Goal: Information Seeking & Learning: Learn about a topic

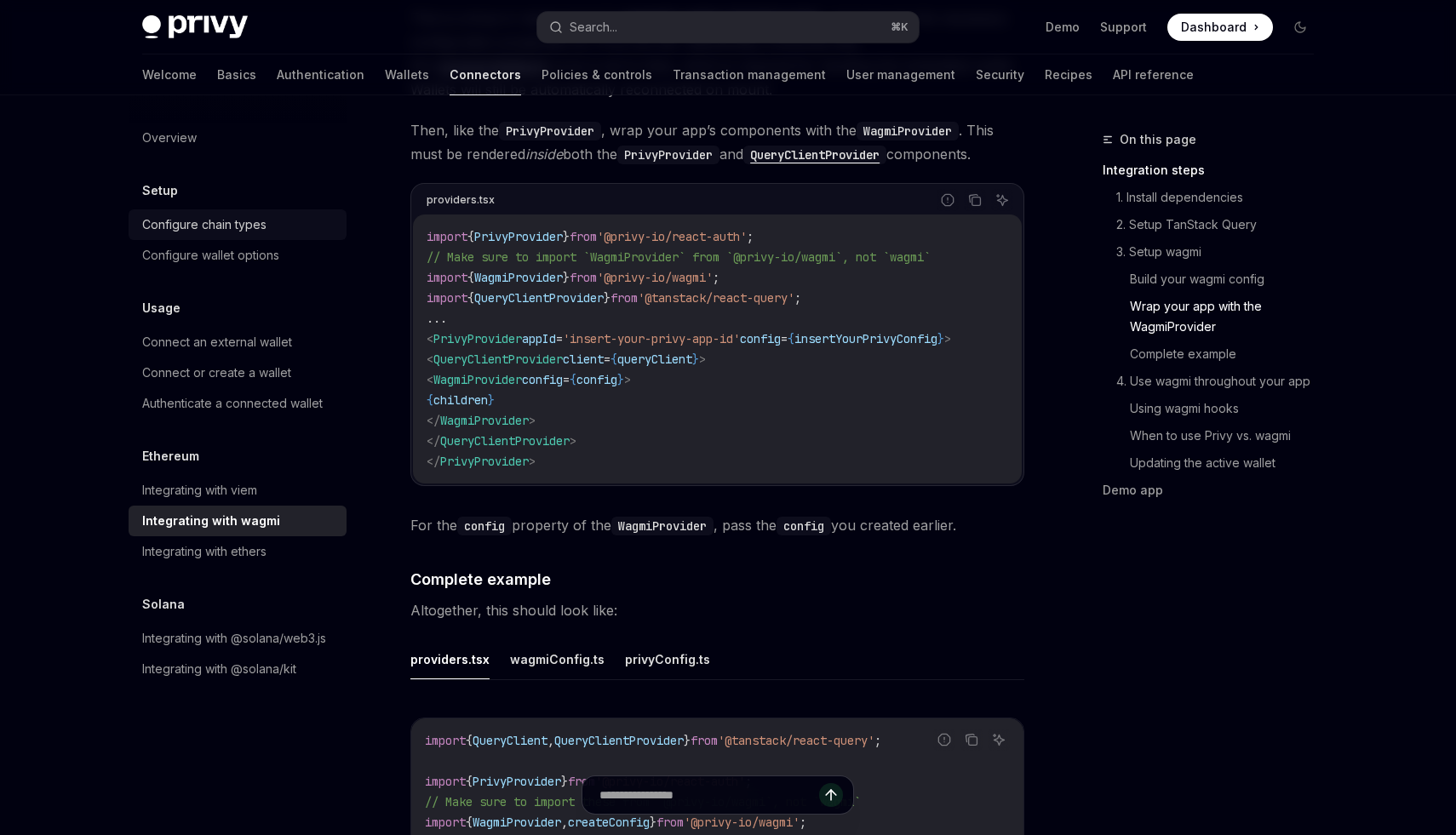
click at [221, 227] on div "Configure chain types" at bounding box center [204, 225] width 124 height 20
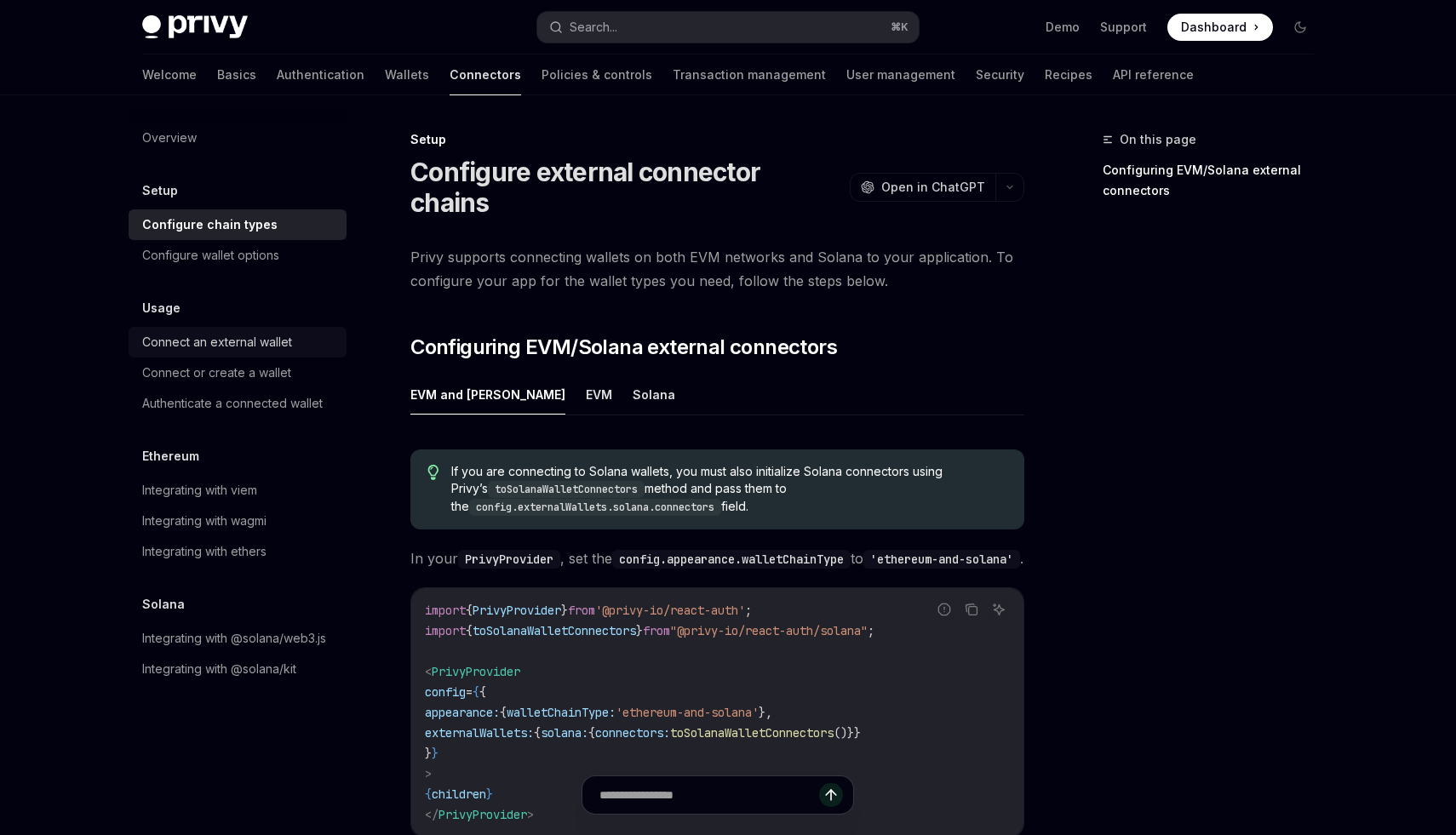
click at [199, 333] on div "Connect an external wallet" at bounding box center [217, 342] width 150 height 20
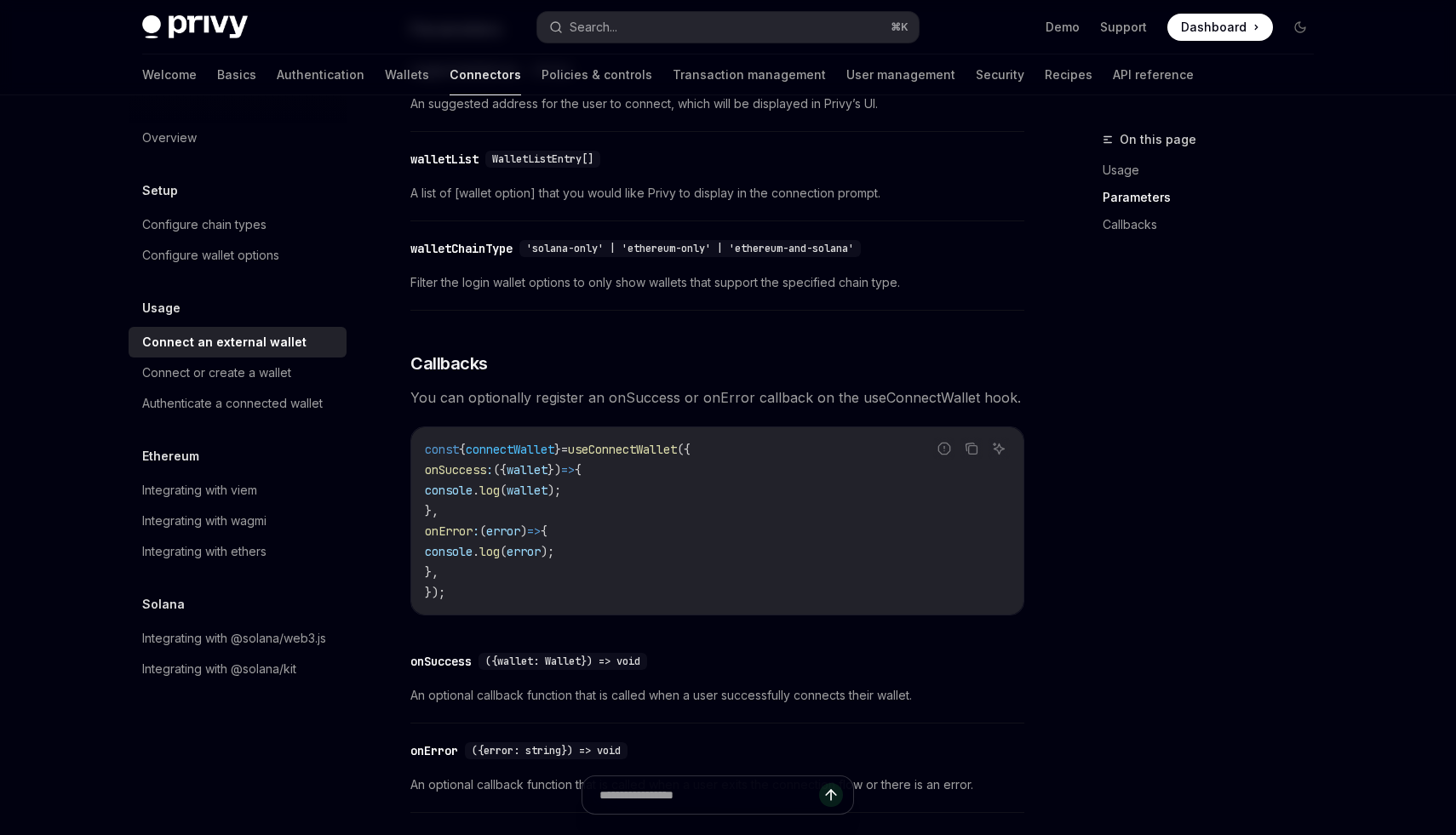
scroll to position [1034, 0]
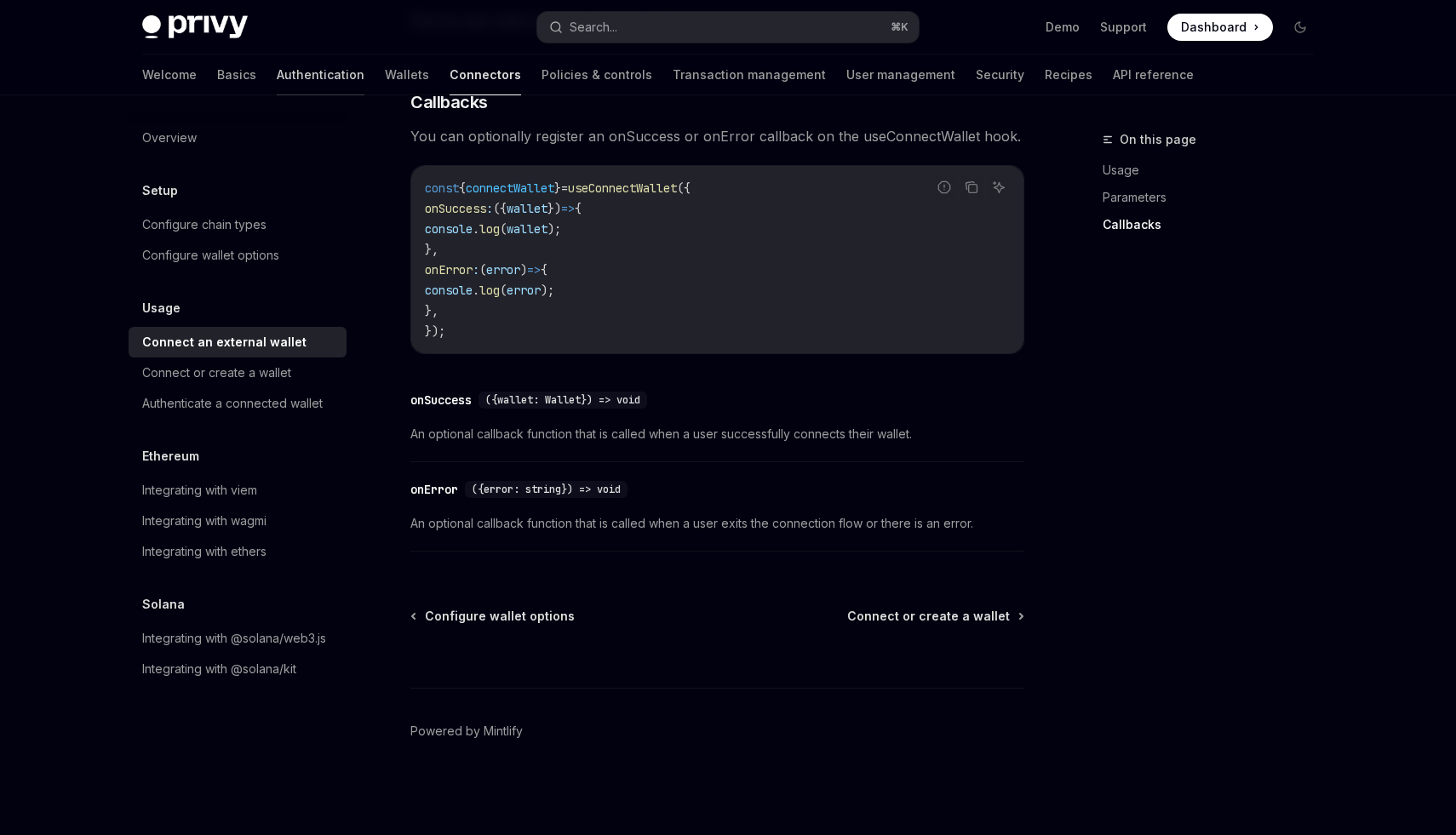
click at [277, 70] on link "Authentication" at bounding box center [320, 75] width 88 height 41
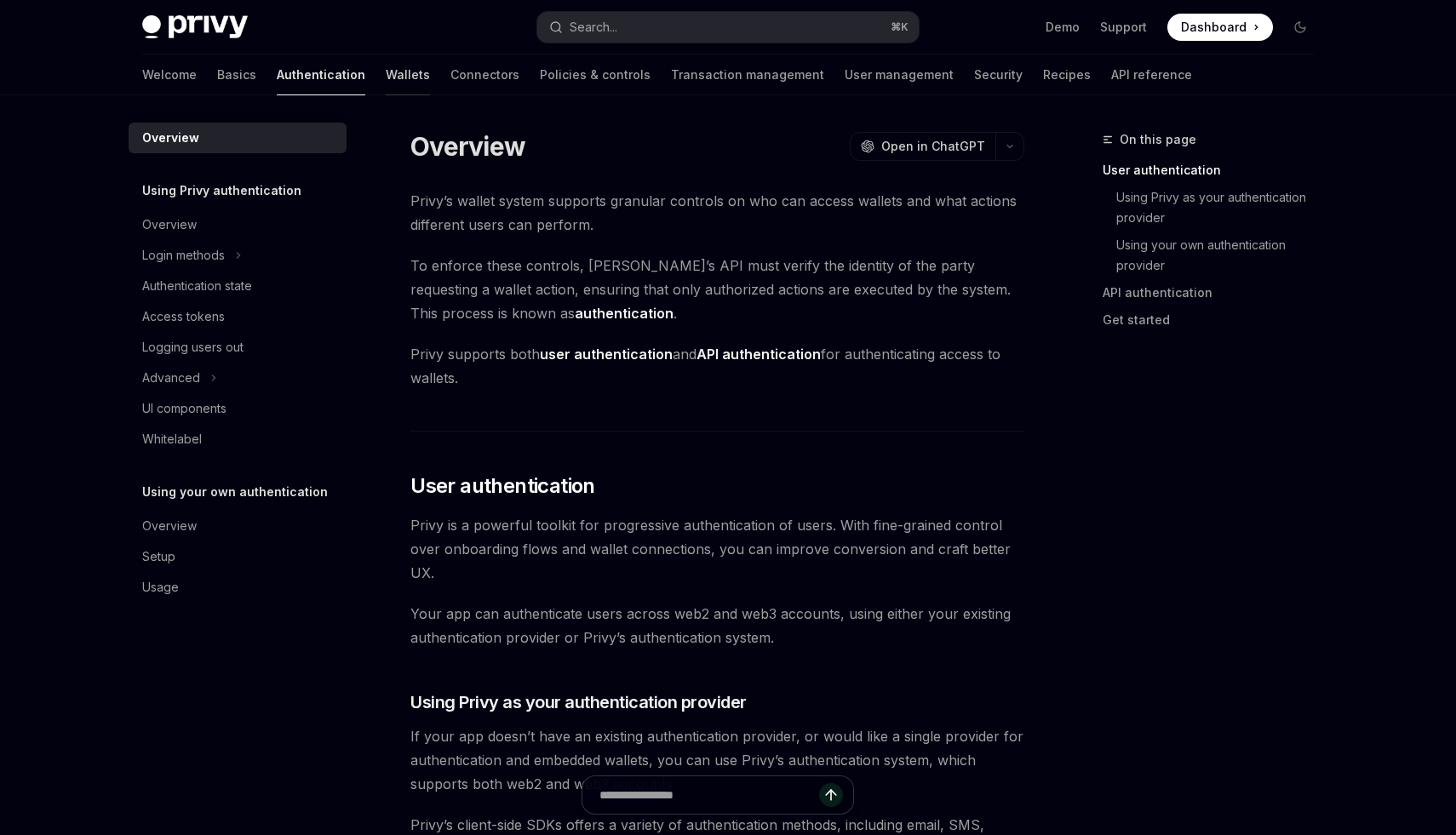
click at [386, 77] on link "Wallets" at bounding box center [408, 75] width 44 height 41
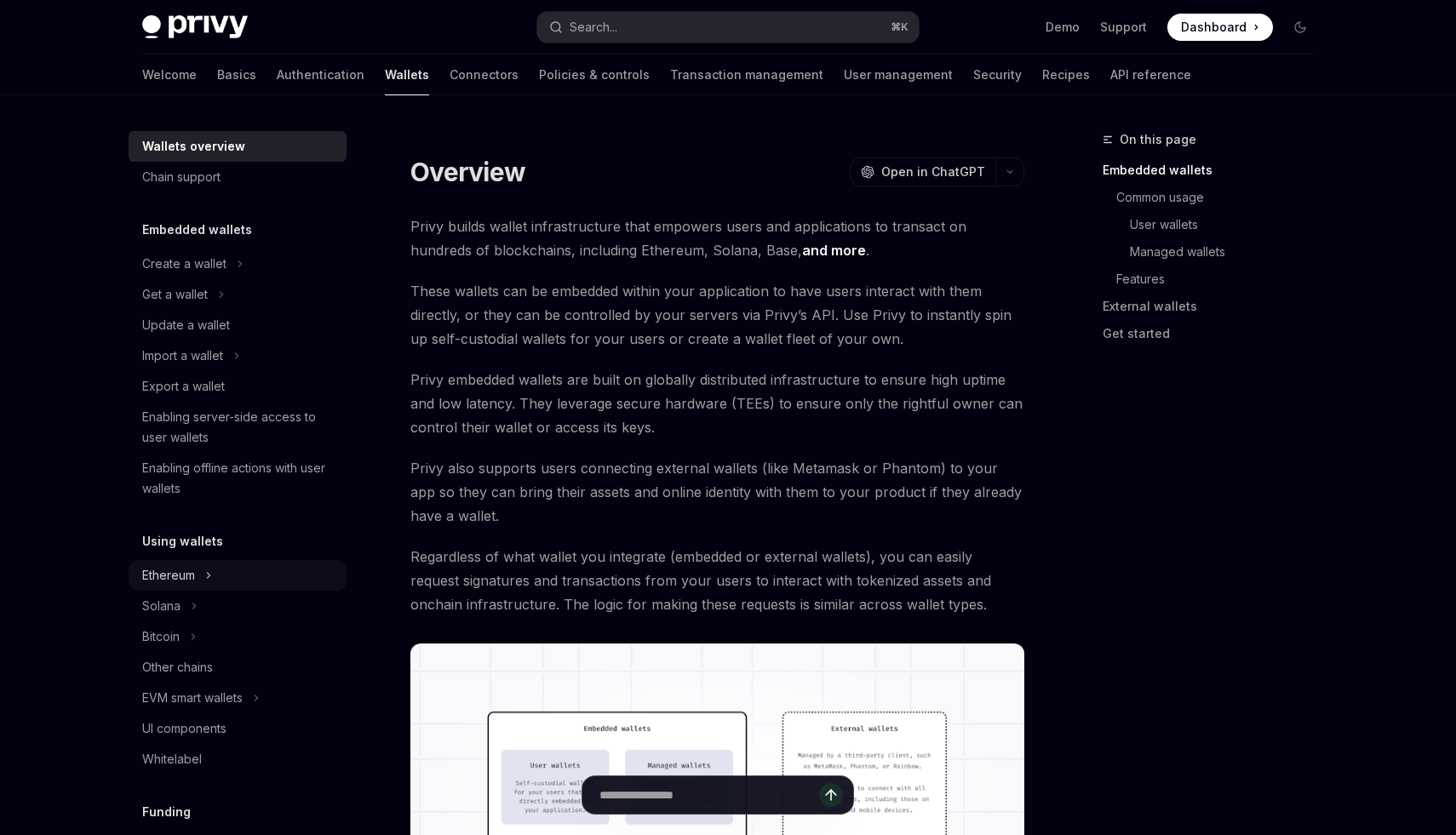
click at [189, 578] on div "Ethereum" at bounding box center [169, 575] width 53 height 20
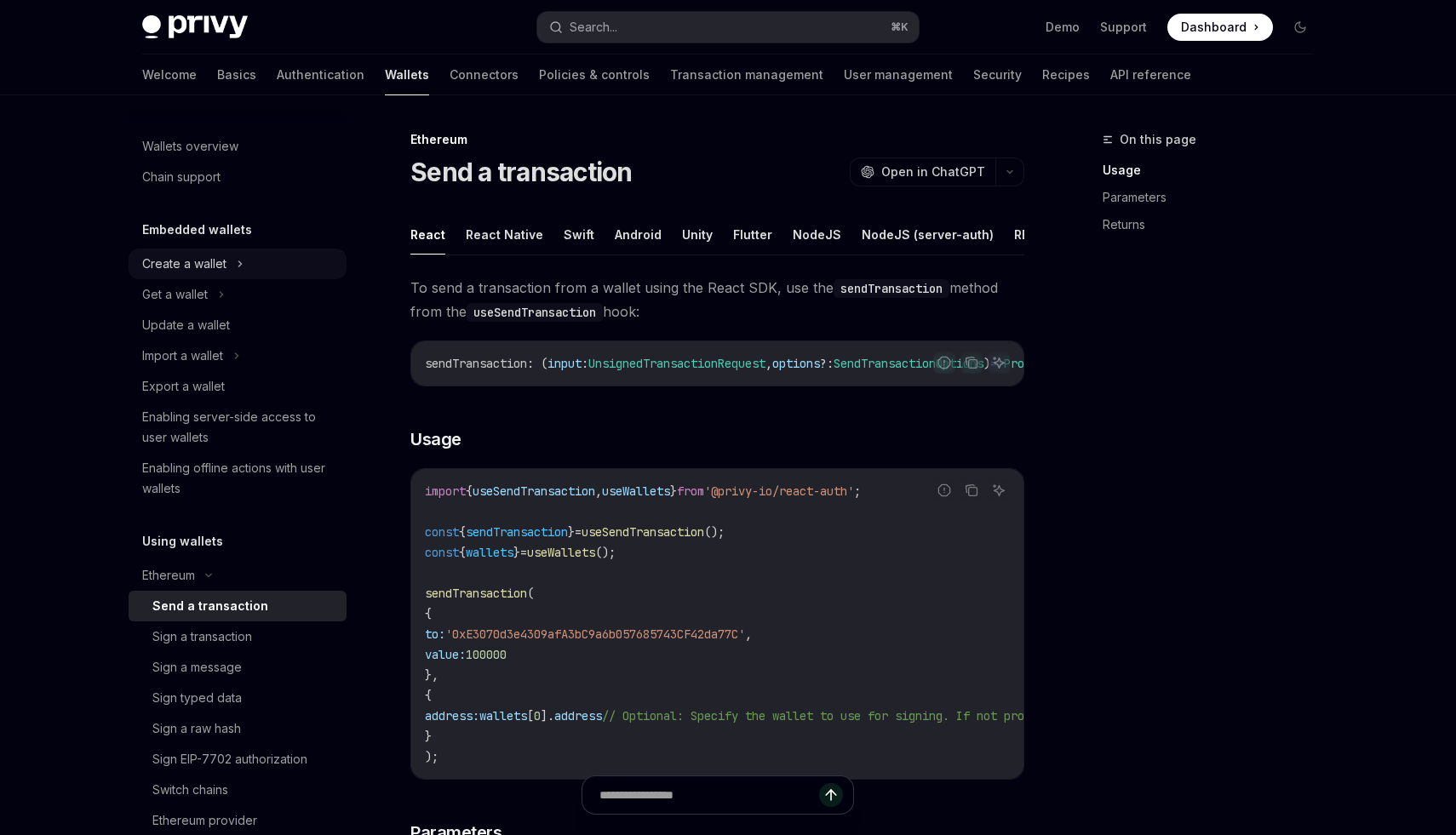
click at [191, 256] on div "Create a wallet" at bounding box center [184, 264] width 84 height 20
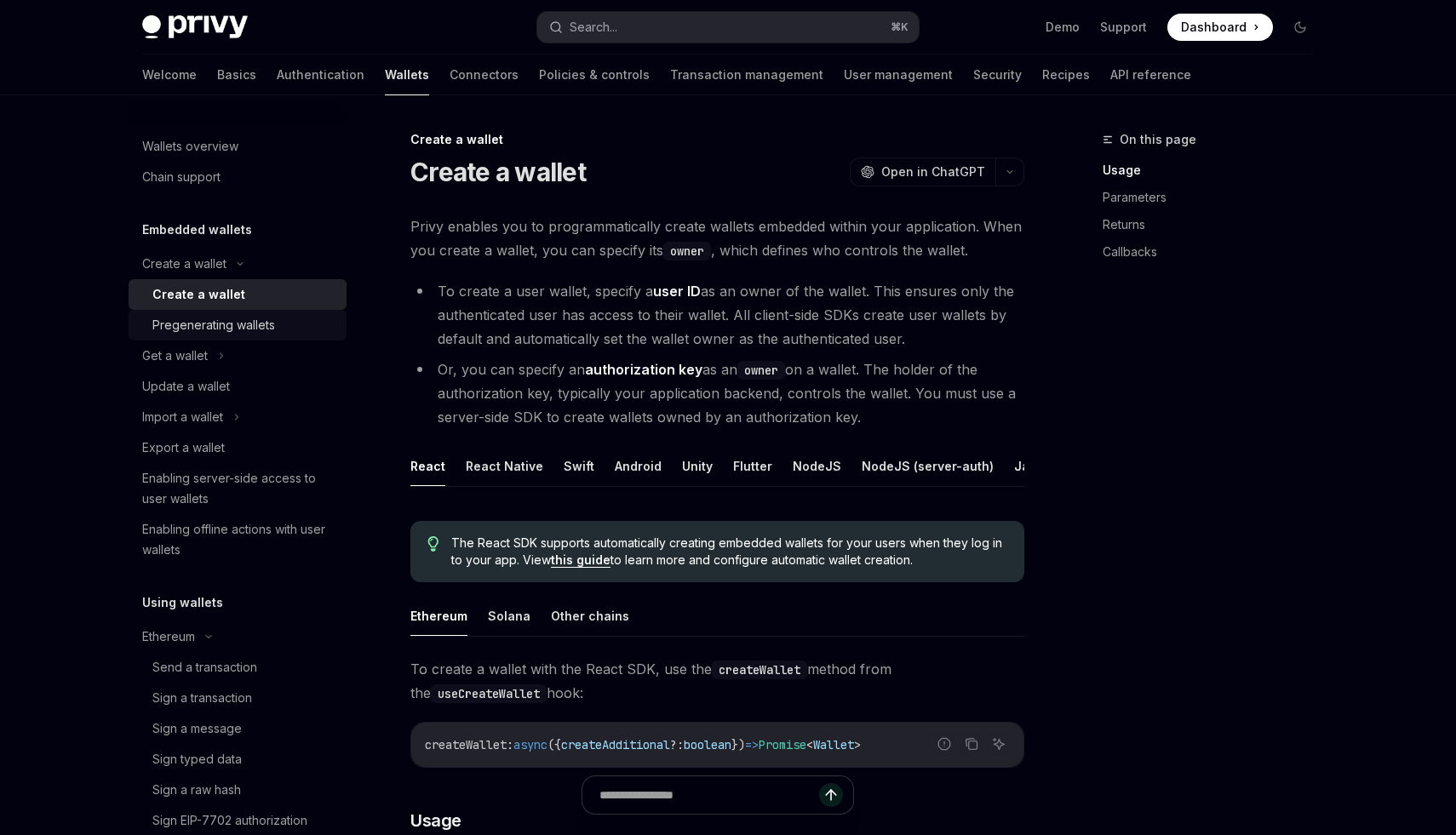
click at [189, 317] on div "Pregenerating wallets" at bounding box center [214, 325] width 123 height 20
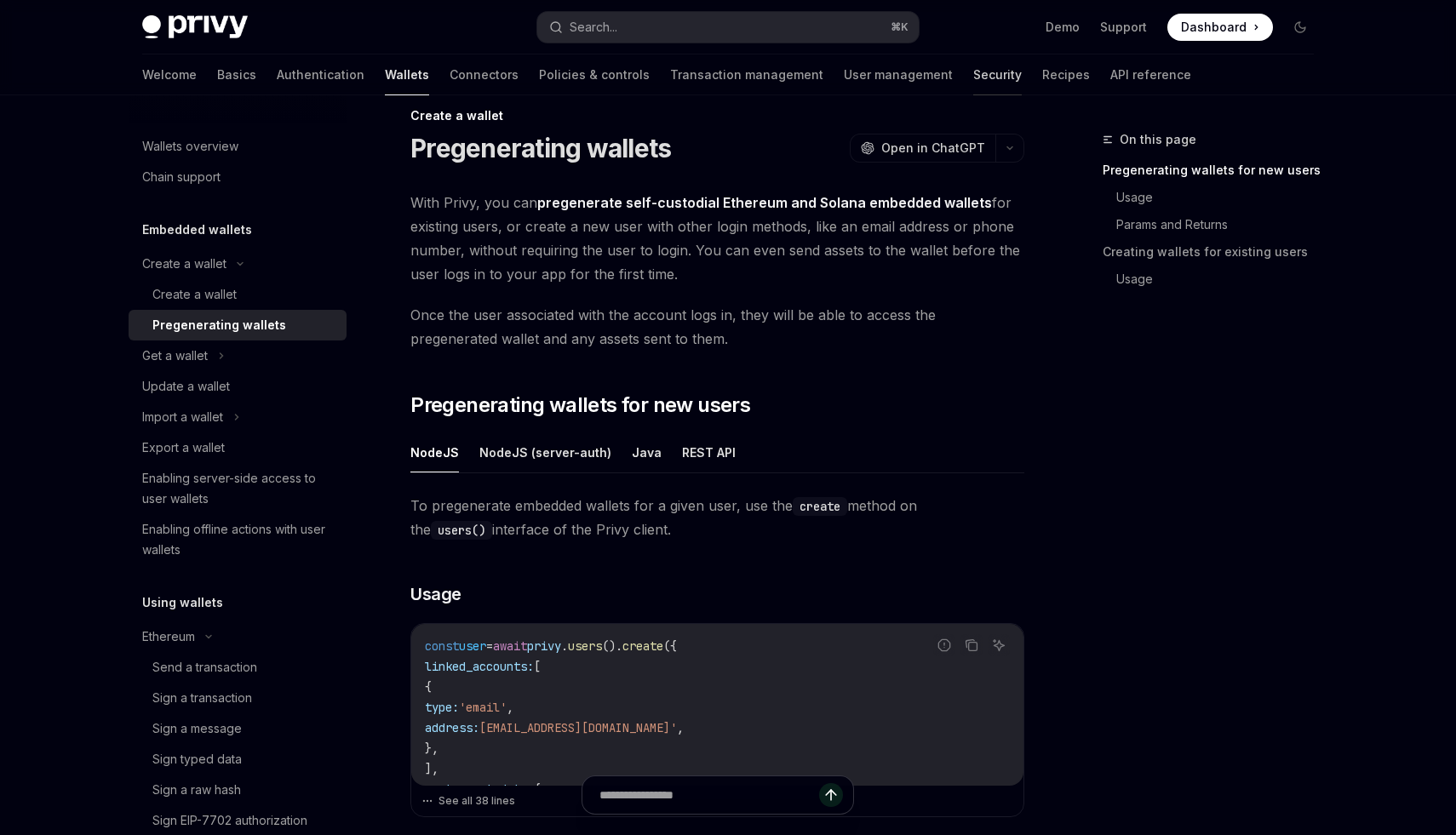
scroll to position [27, 0]
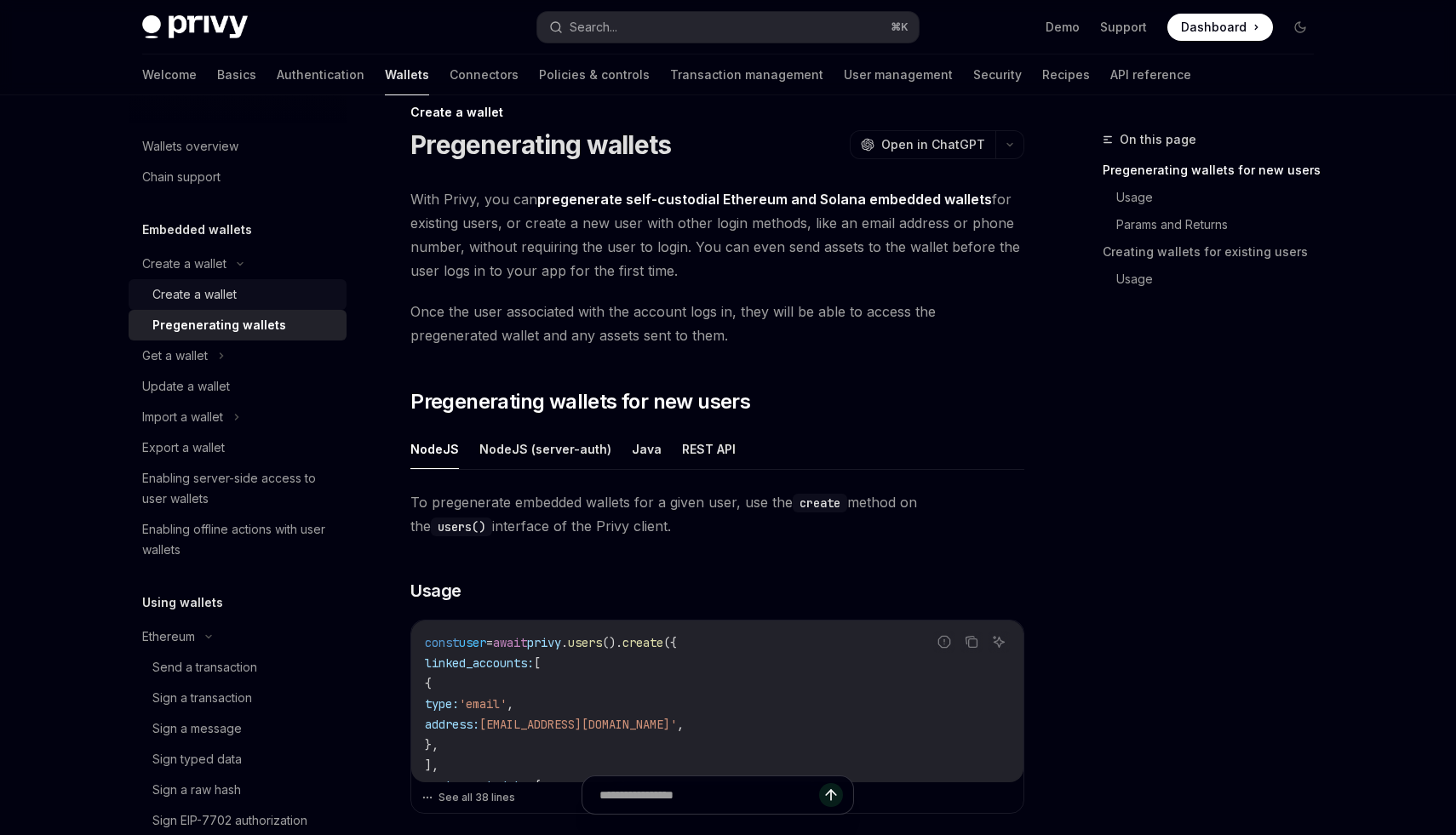
click at [245, 294] on div "Create a wallet" at bounding box center [244, 295] width 184 height 20
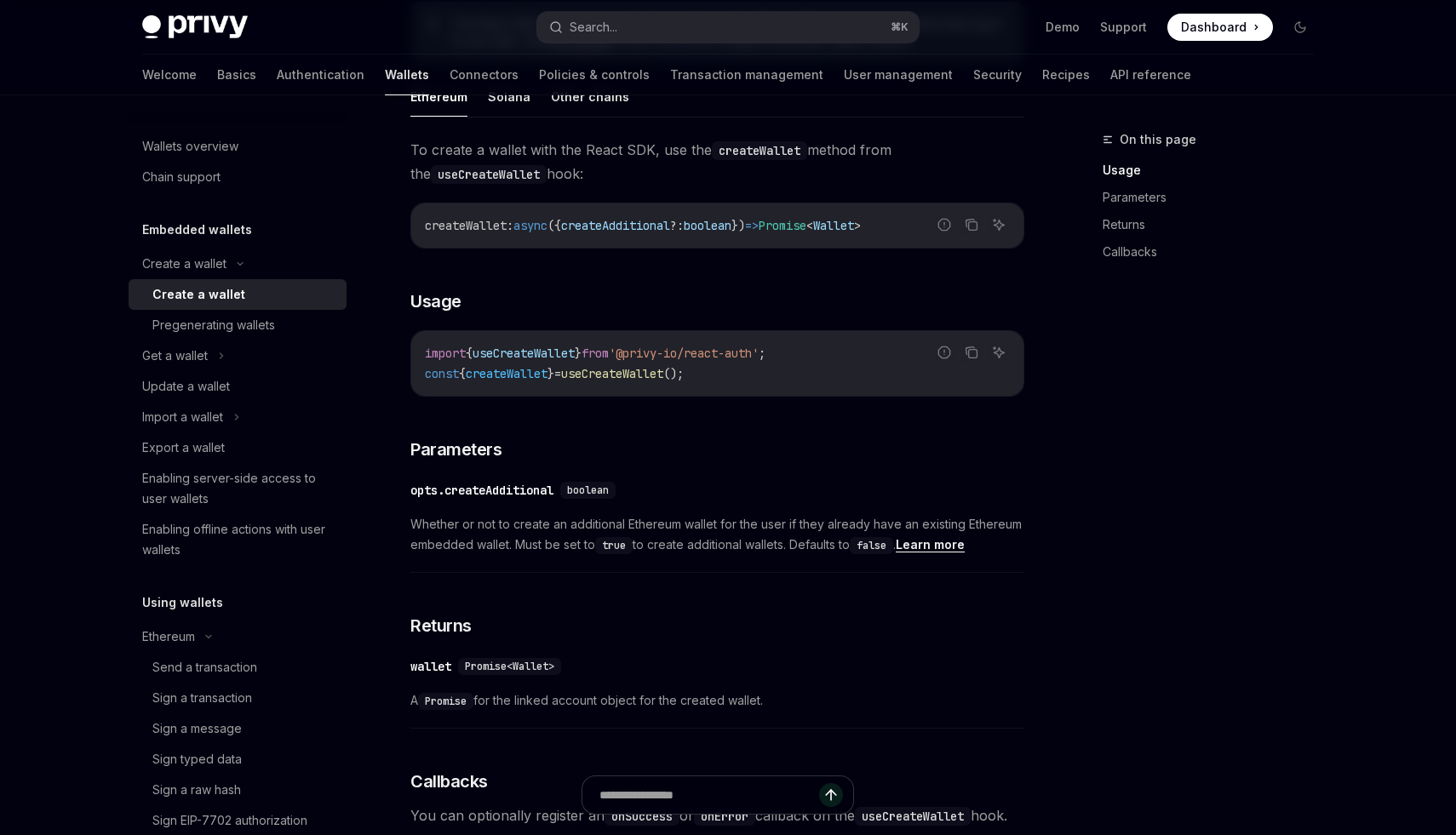
scroll to position [559, 0]
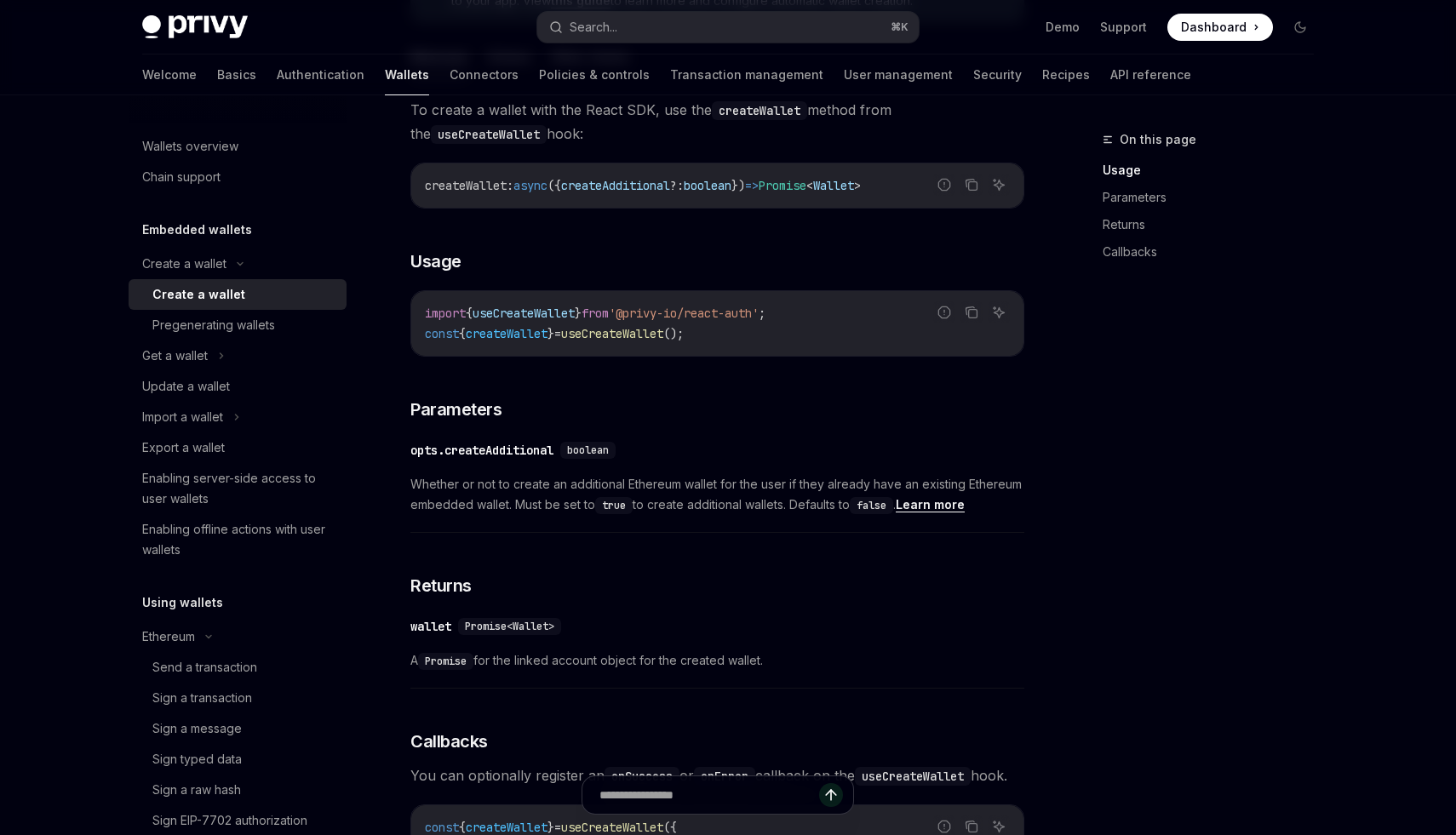
click at [748, 5] on div "Privy Docs home page Search... ⌘ K Demo Support Dashboard Dashboard Search..." at bounding box center [728, 27] width 1172 height 54
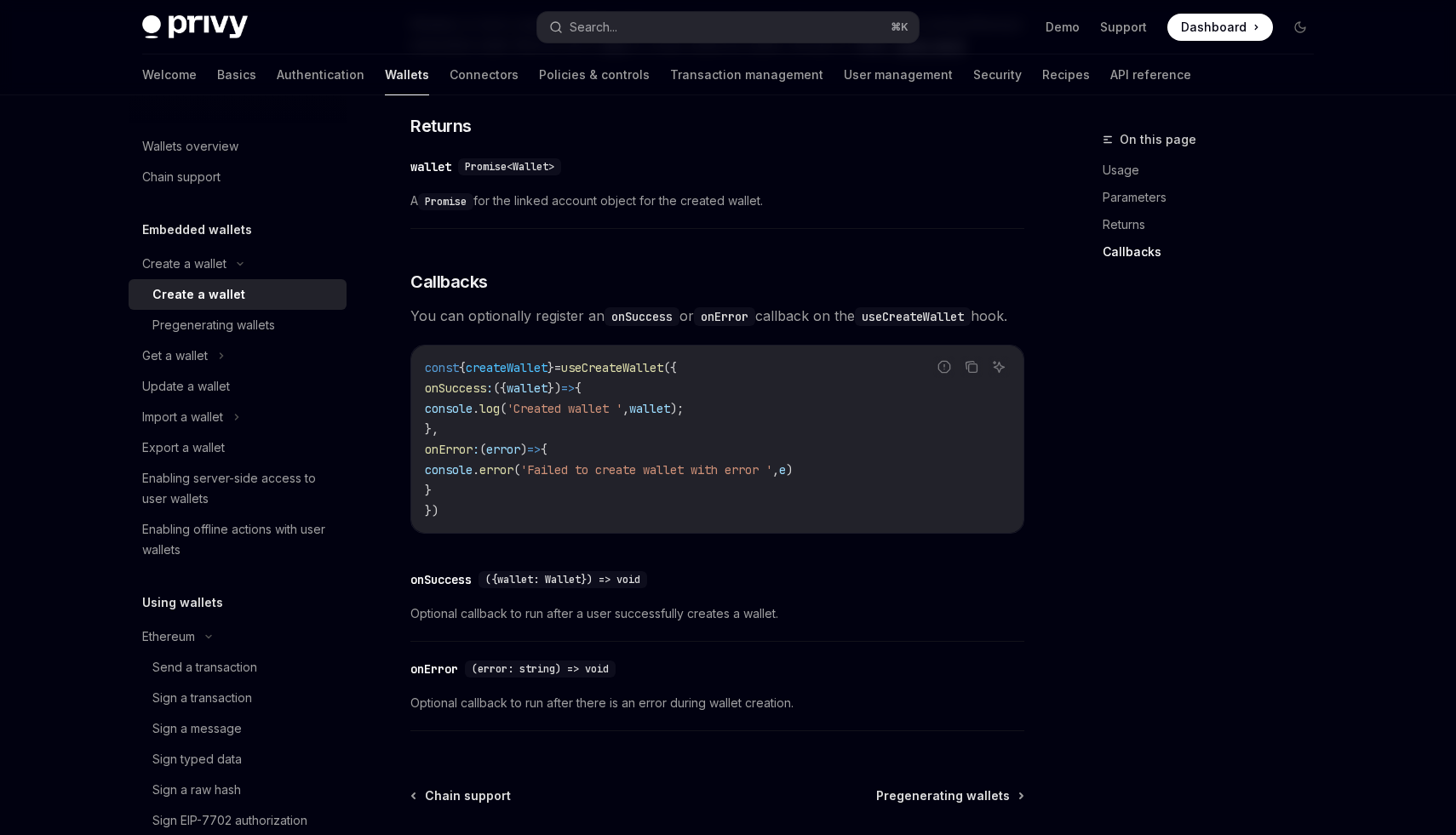
scroll to position [1222, 0]
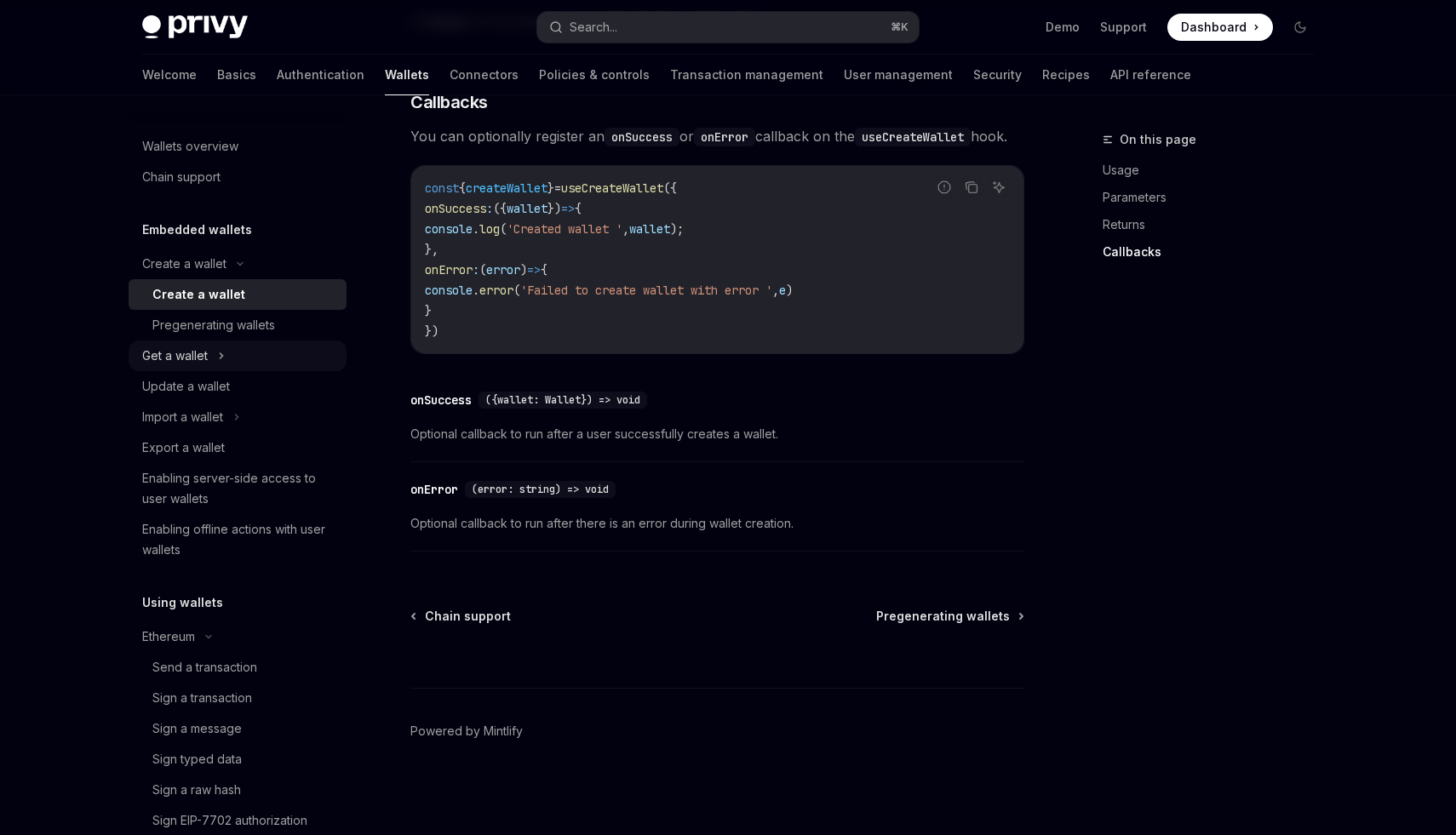
click at [222, 352] on icon at bounding box center [221, 356] width 7 height 20
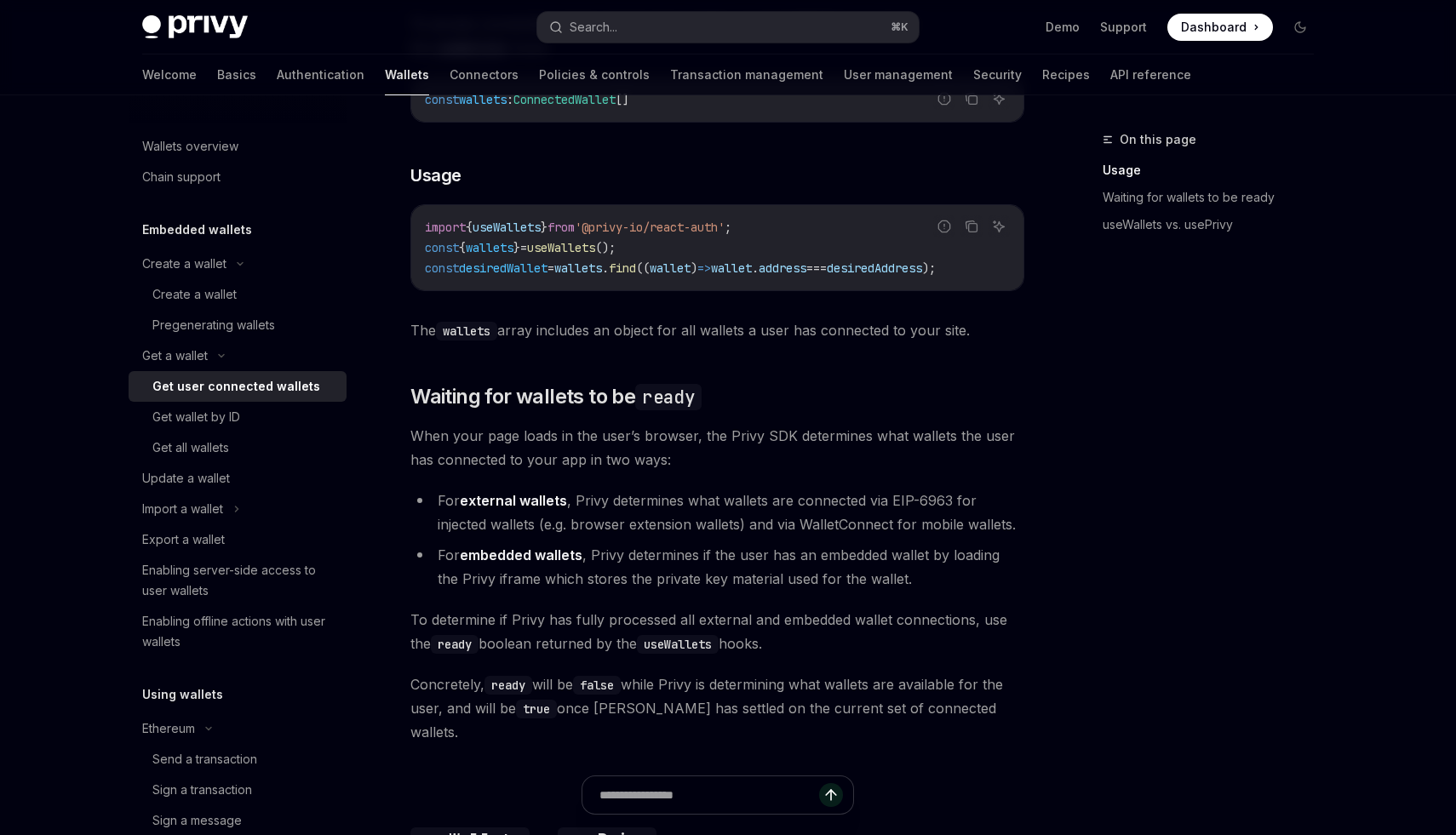
scroll to position [816, 0]
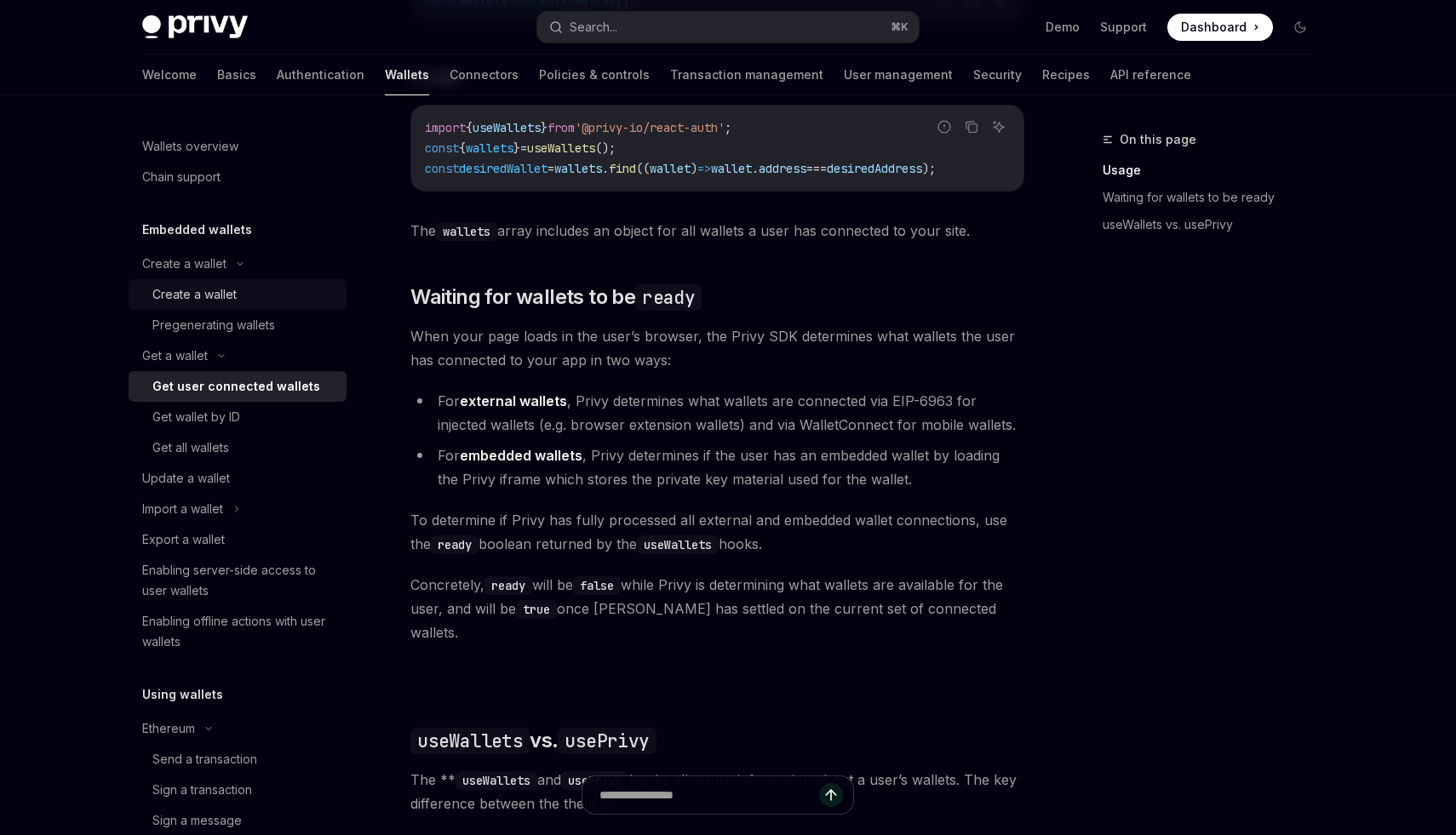
click at [194, 301] on div "Create a wallet" at bounding box center [194, 295] width 84 height 20
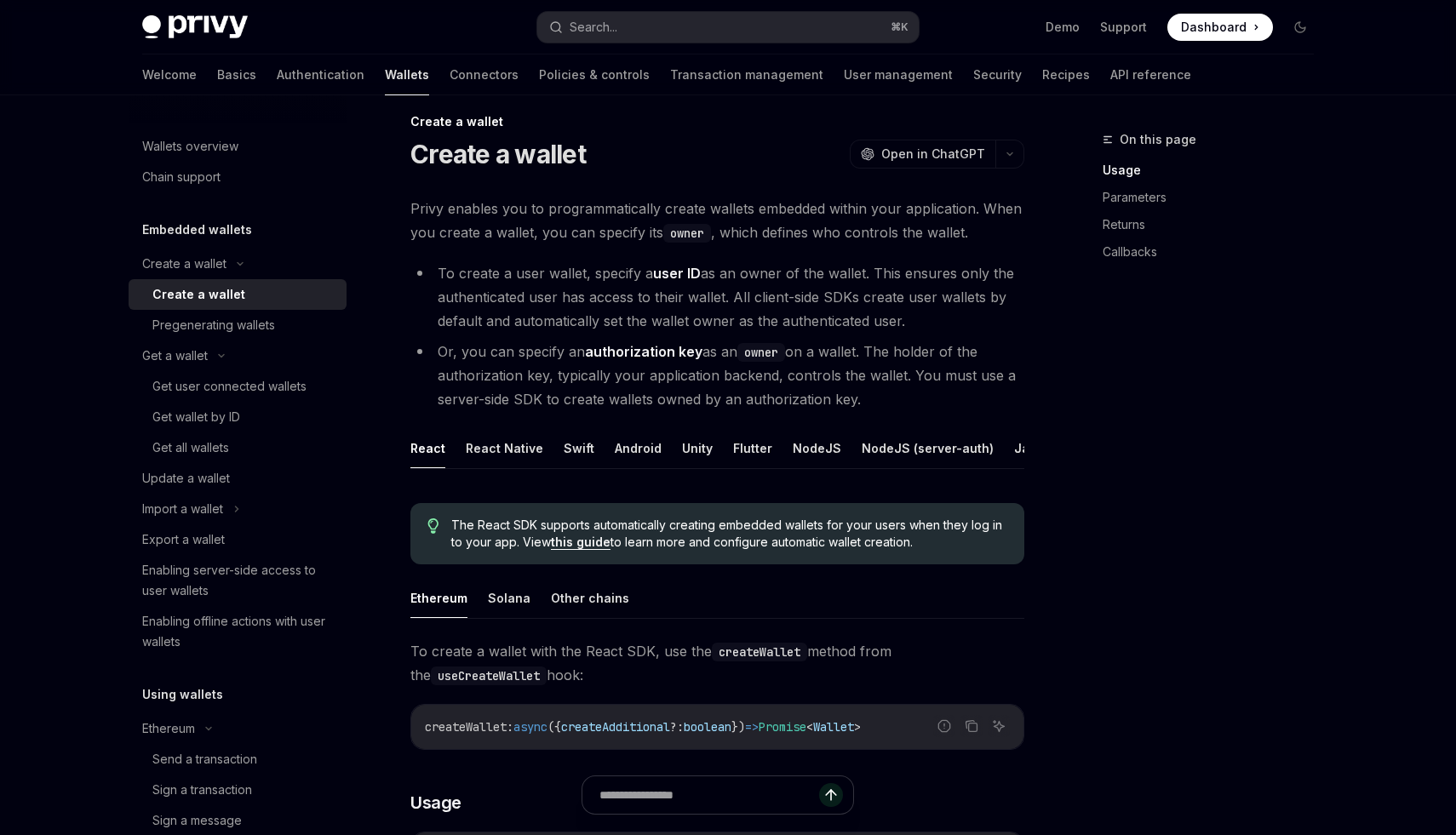
scroll to position [14, 0]
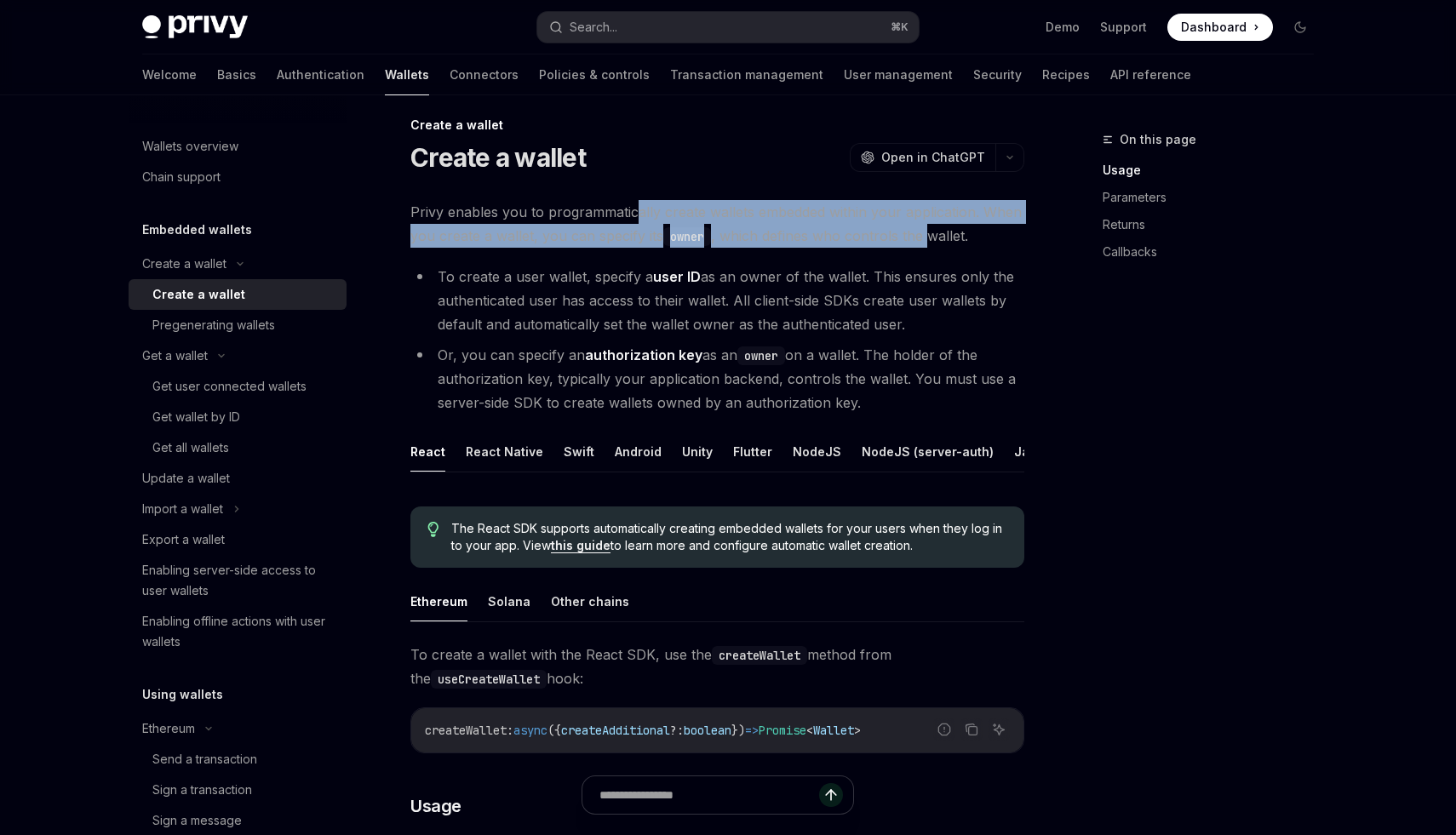
drag, startPoint x: 637, startPoint y: 214, endPoint x: 926, endPoint y: 239, distance: 290.1
click at [926, 239] on span "Privy enables you to programmatically create wallets embedded within your appli…" at bounding box center [717, 224] width 614 height 48
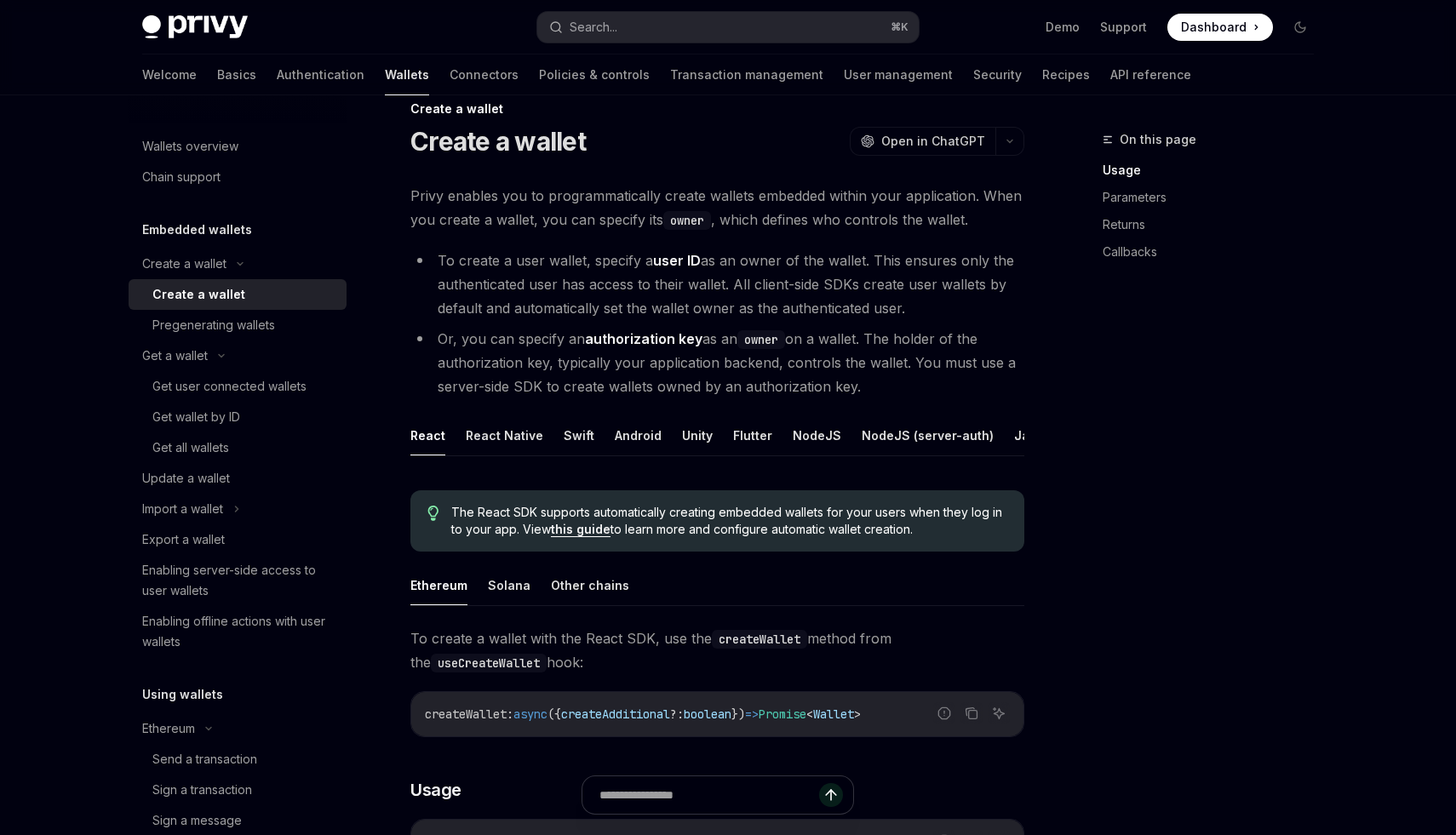
scroll to position [34, 0]
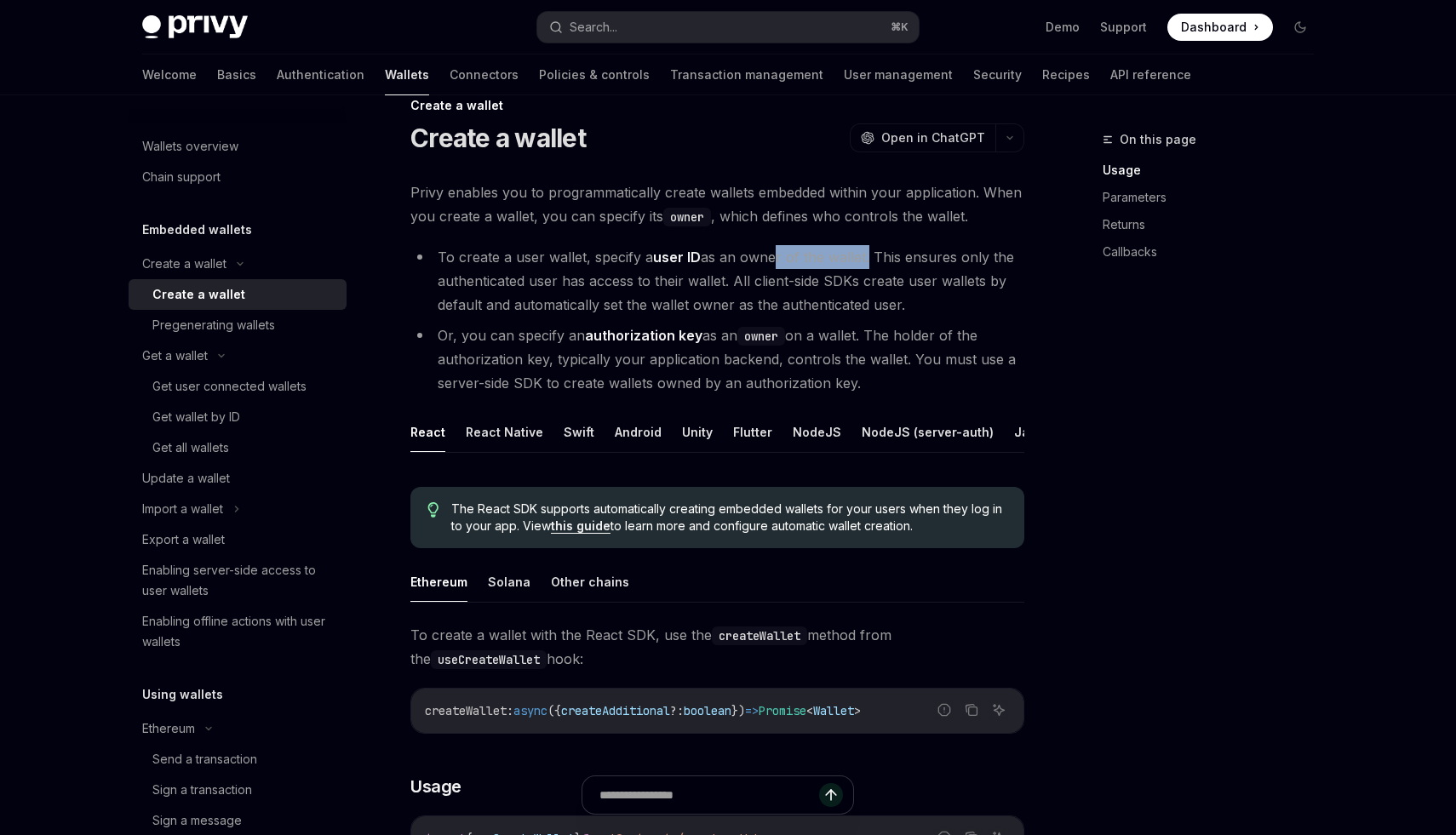
drag, startPoint x: 768, startPoint y: 253, endPoint x: 865, endPoint y: 259, distance: 97.2
click at [865, 259] on li "To create a user wallet, specify a user ID as an owner of the wallet. This ensu…" at bounding box center [717, 281] width 614 height 71
click at [862, 306] on li "To create a user wallet, specify a user ID as an owner of the wallet. This ensu…" at bounding box center [717, 281] width 614 height 71
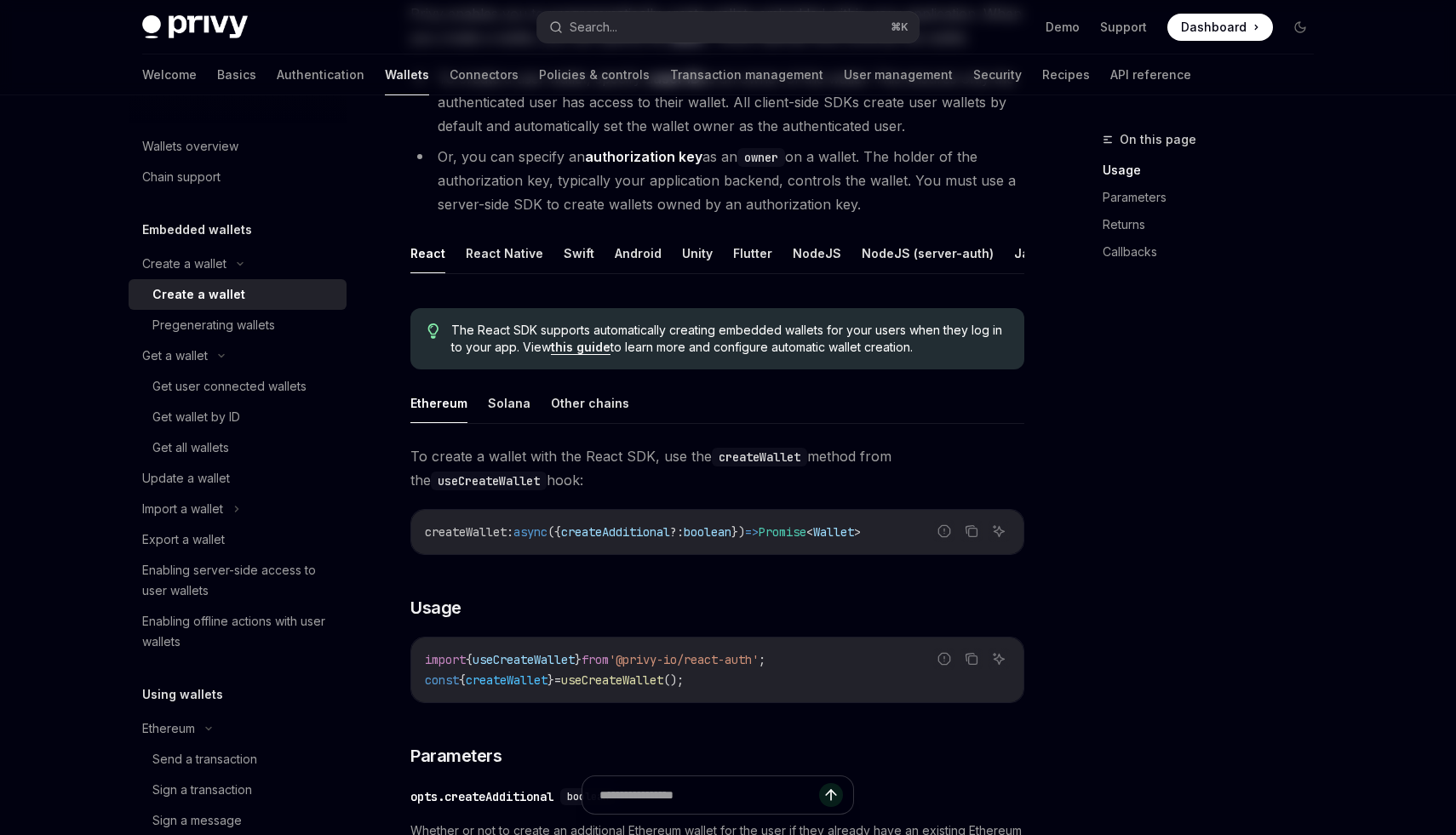
scroll to position [0, 0]
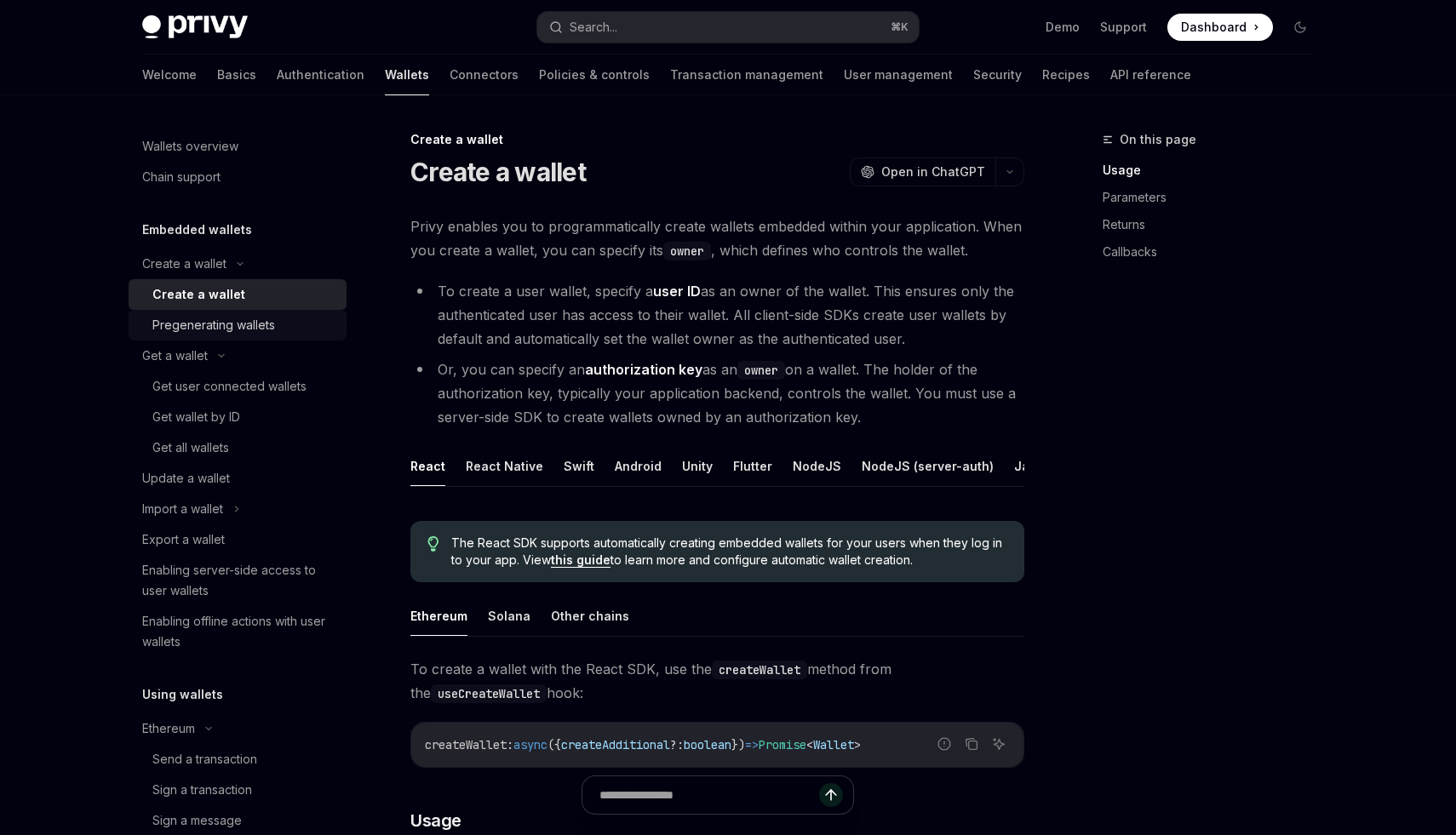
click at [239, 332] on div "Pregenerating wallets" at bounding box center [214, 325] width 123 height 20
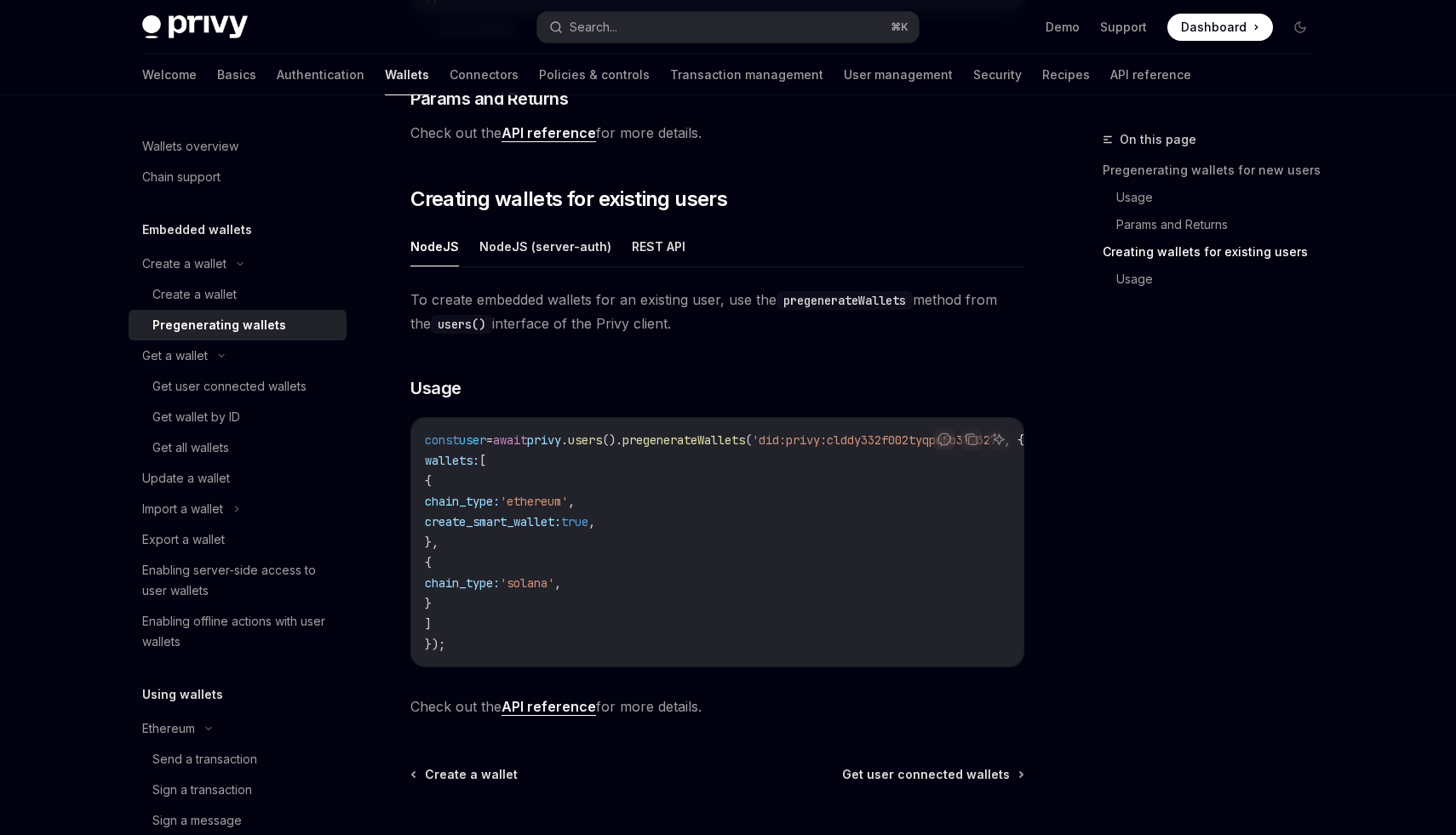
scroll to position [960, 0]
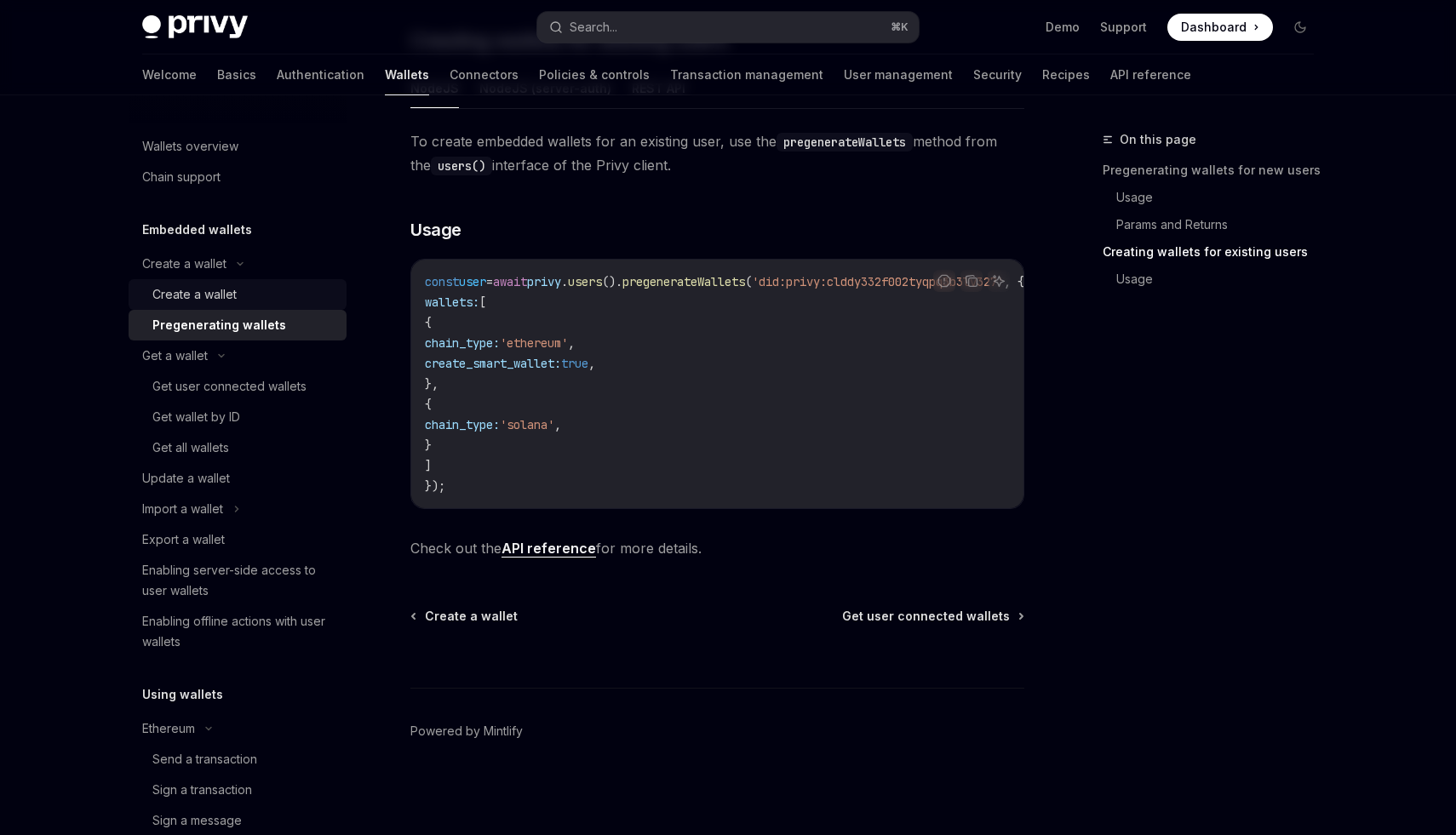
click at [233, 296] on div "Create a wallet" at bounding box center [194, 295] width 84 height 20
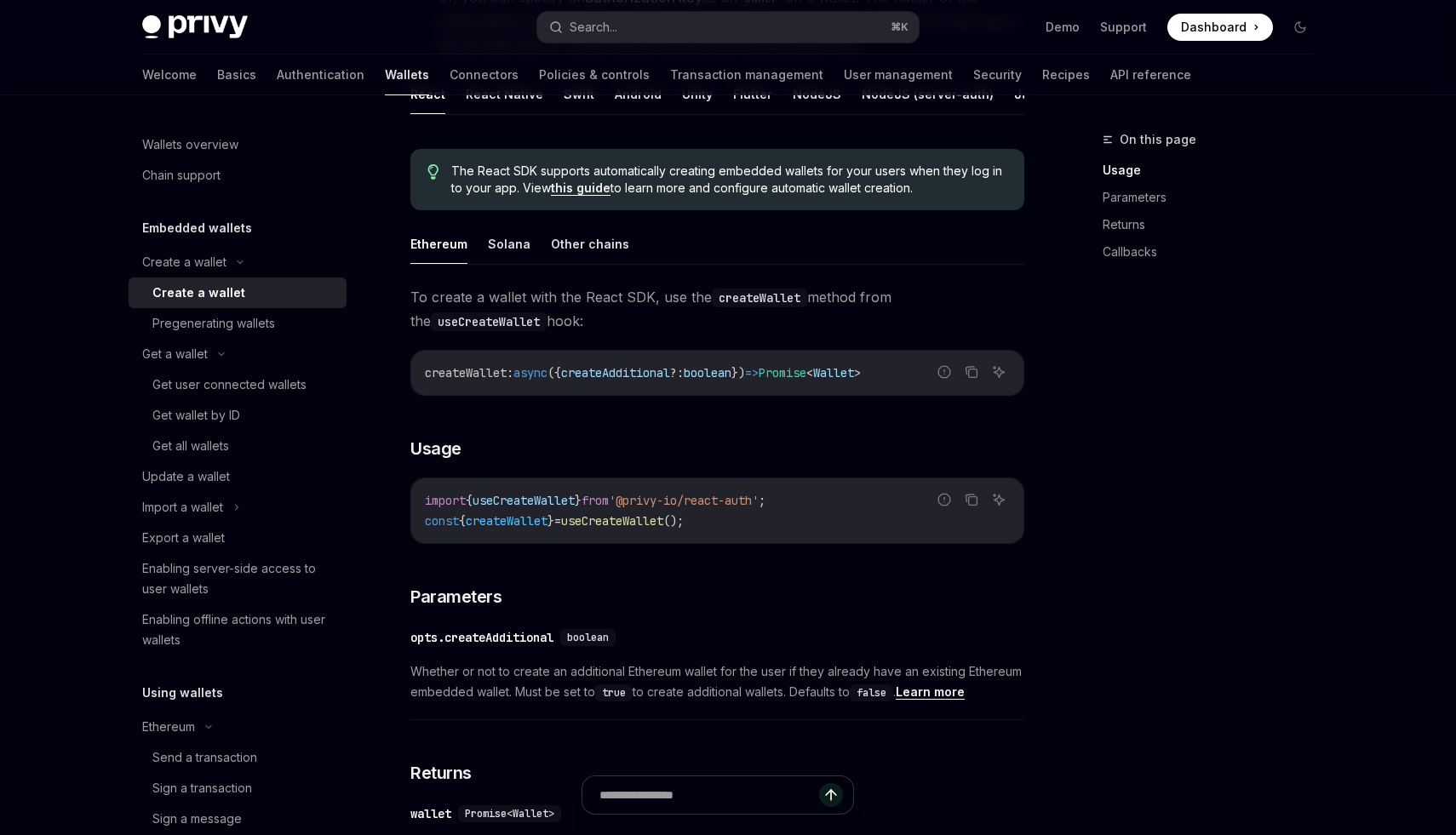
scroll to position [374, 0]
click at [592, 250] on button "Other chains" at bounding box center [590, 242] width 78 height 40
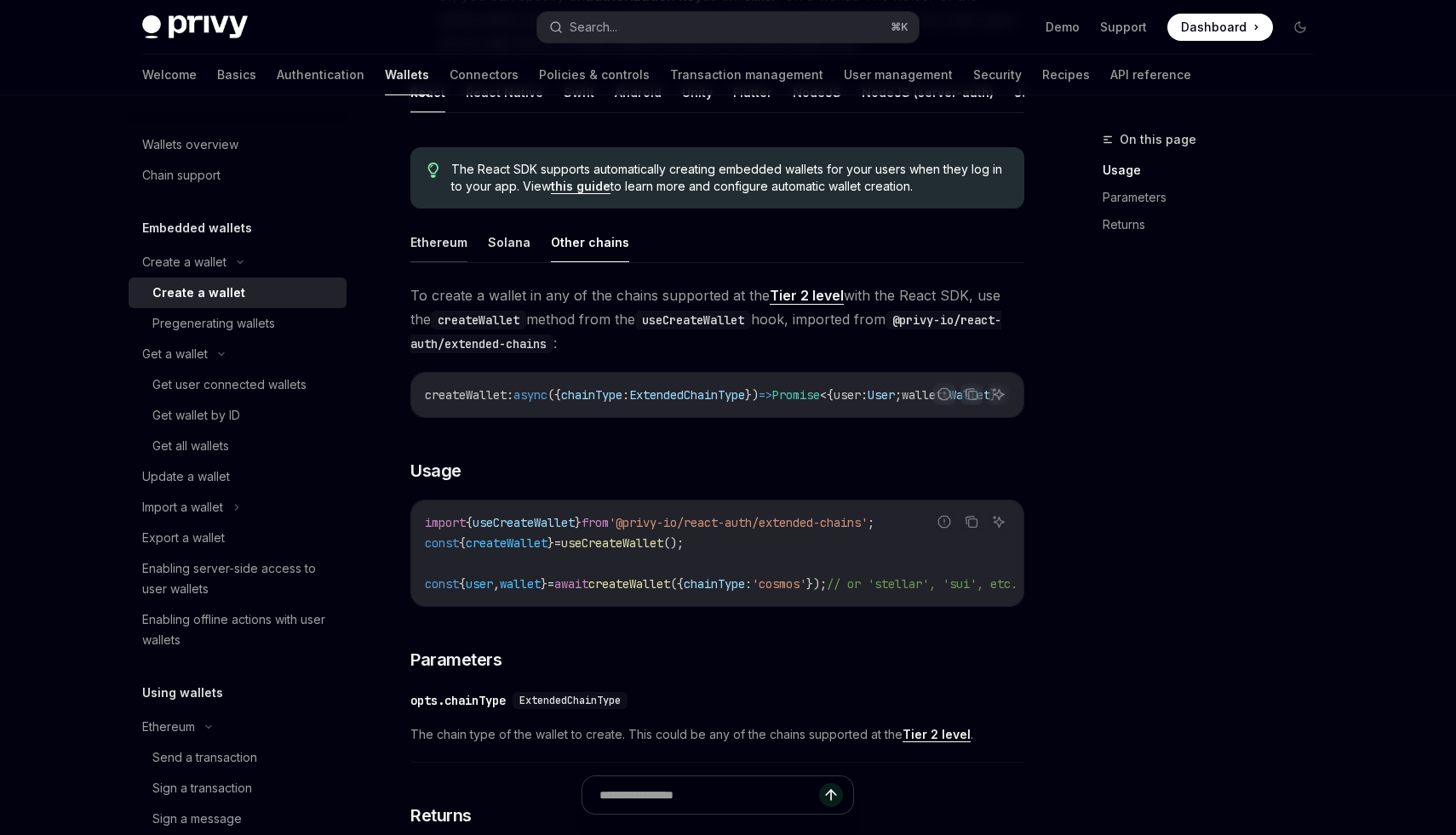
click at [446, 242] on button "Ethereum" at bounding box center [439, 242] width 57 height 40
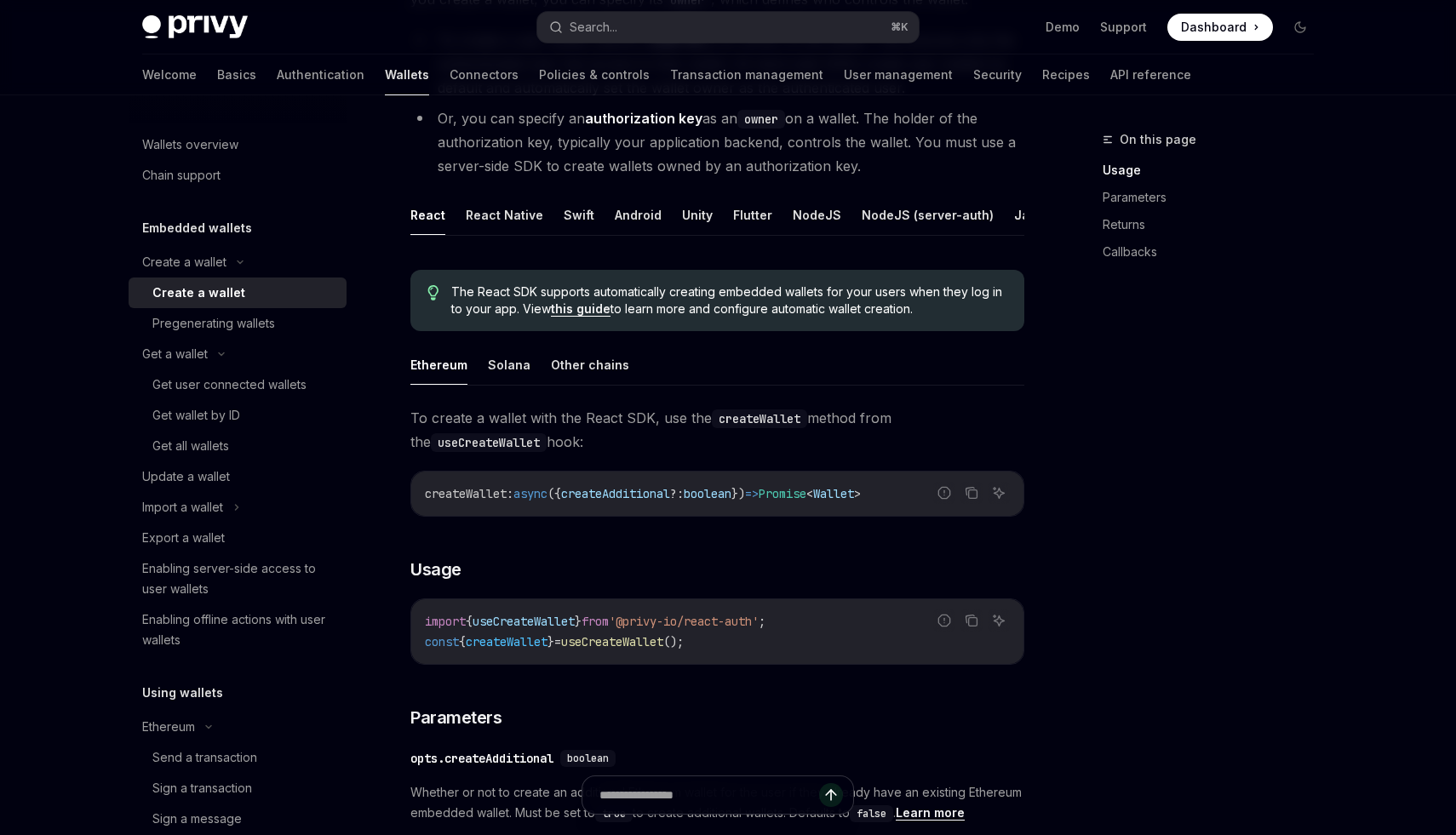
scroll to position [126, 0]
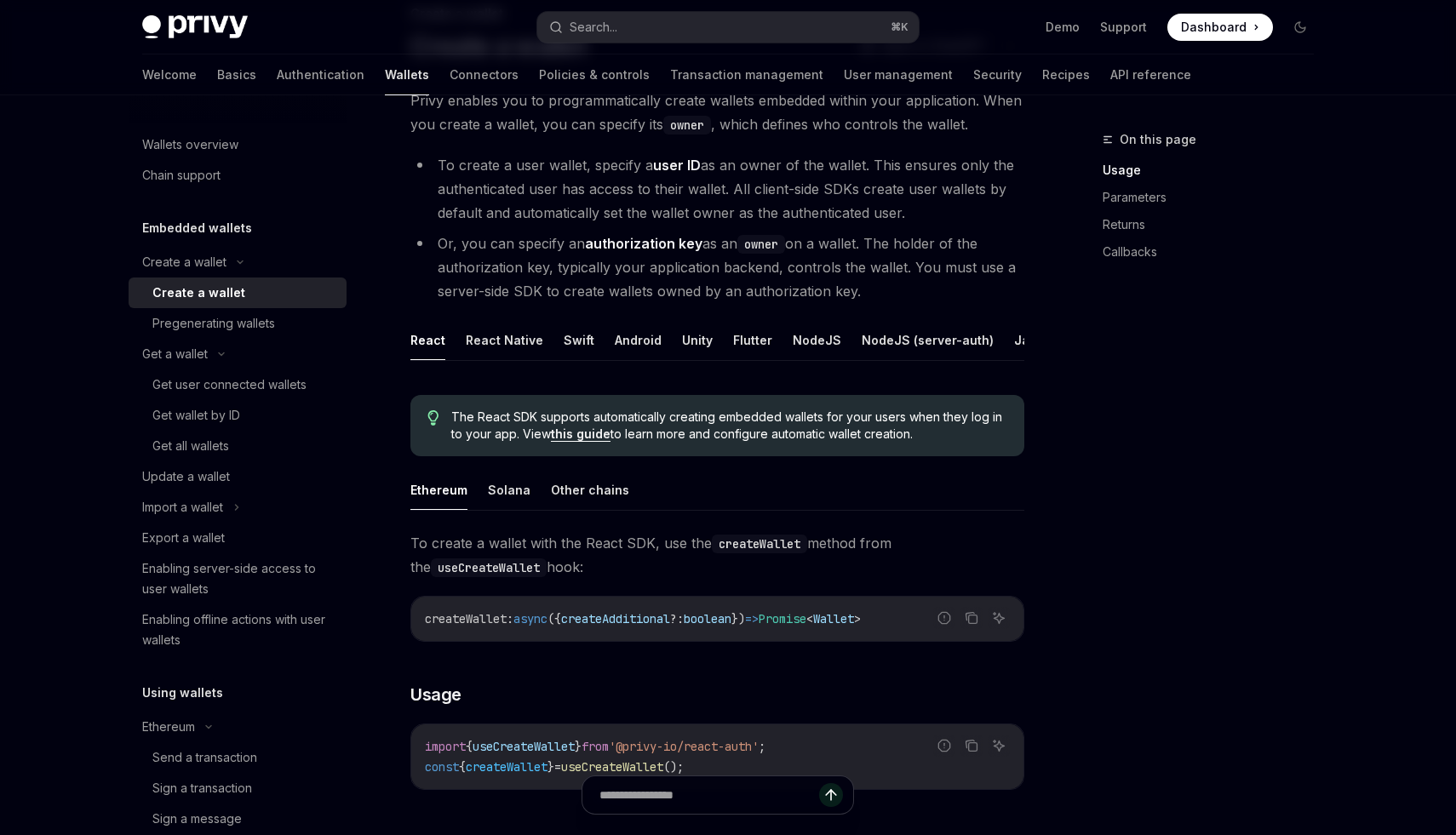
click at [582, 438] on link "this guide" at bounding box center [581, 434] width 60 height 15
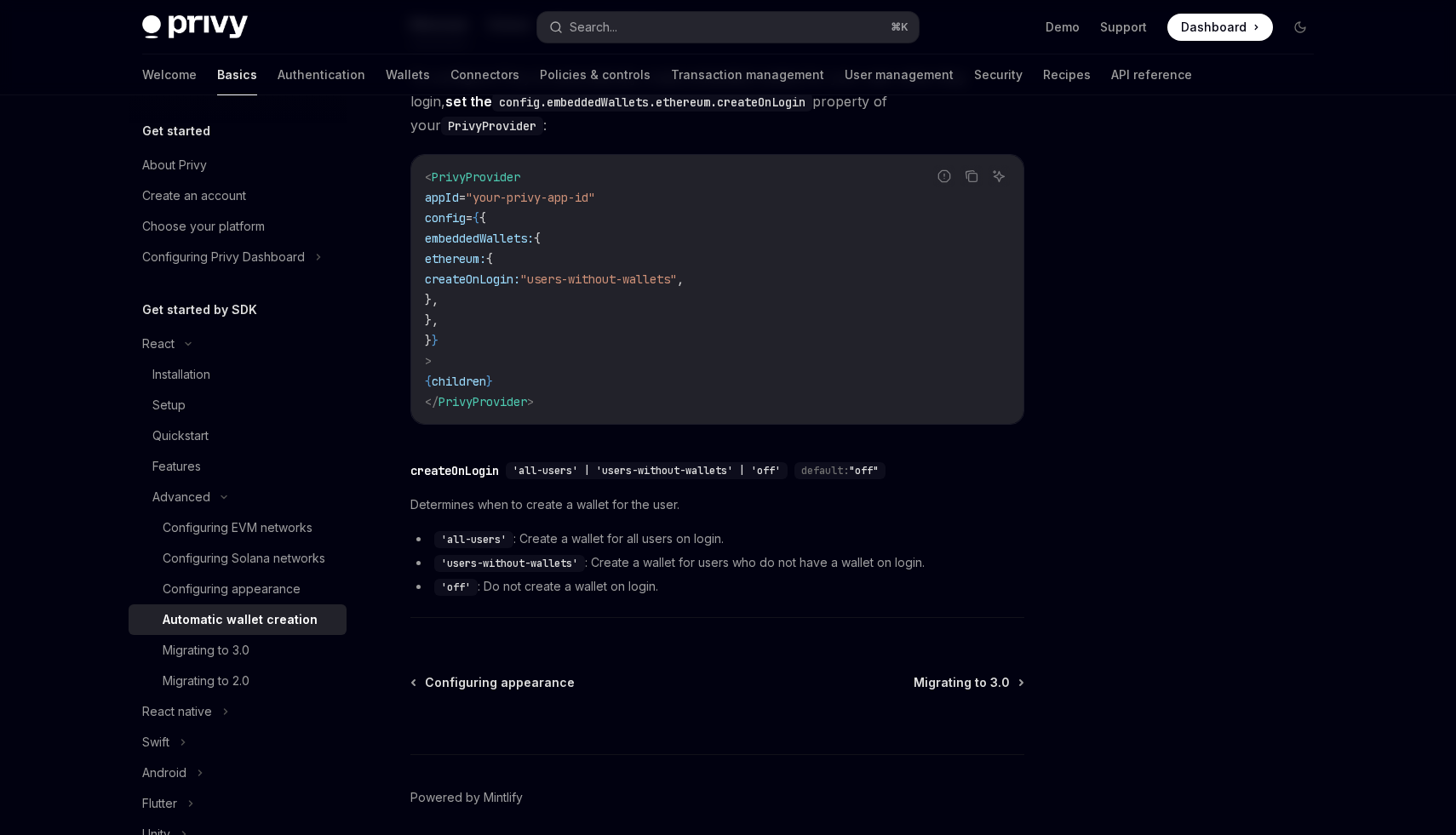
scroll to position [463, 0]
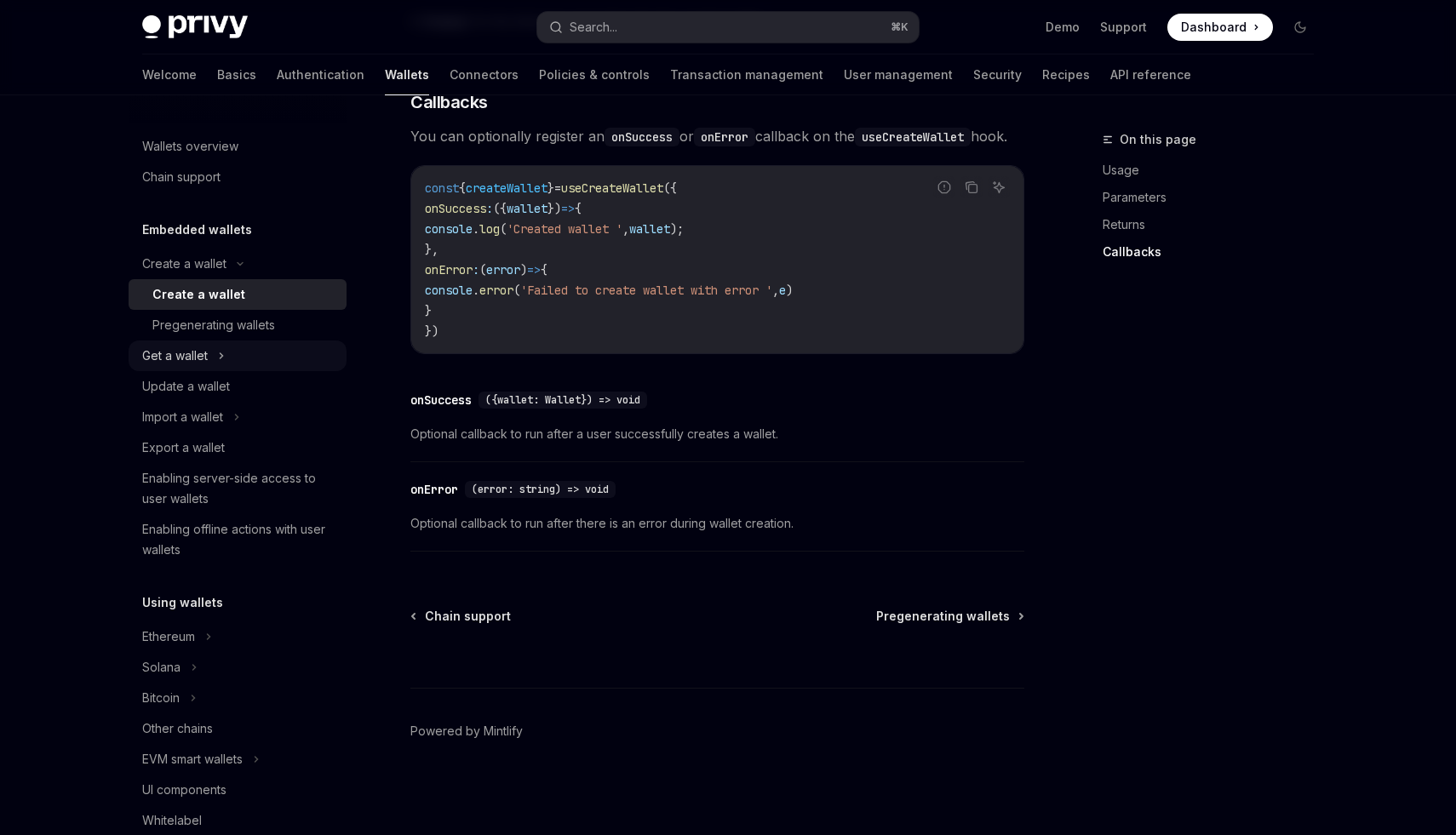
click at [213, 352] on div "Get a wallet" at bounding box center [238, 356] width 218 height 31
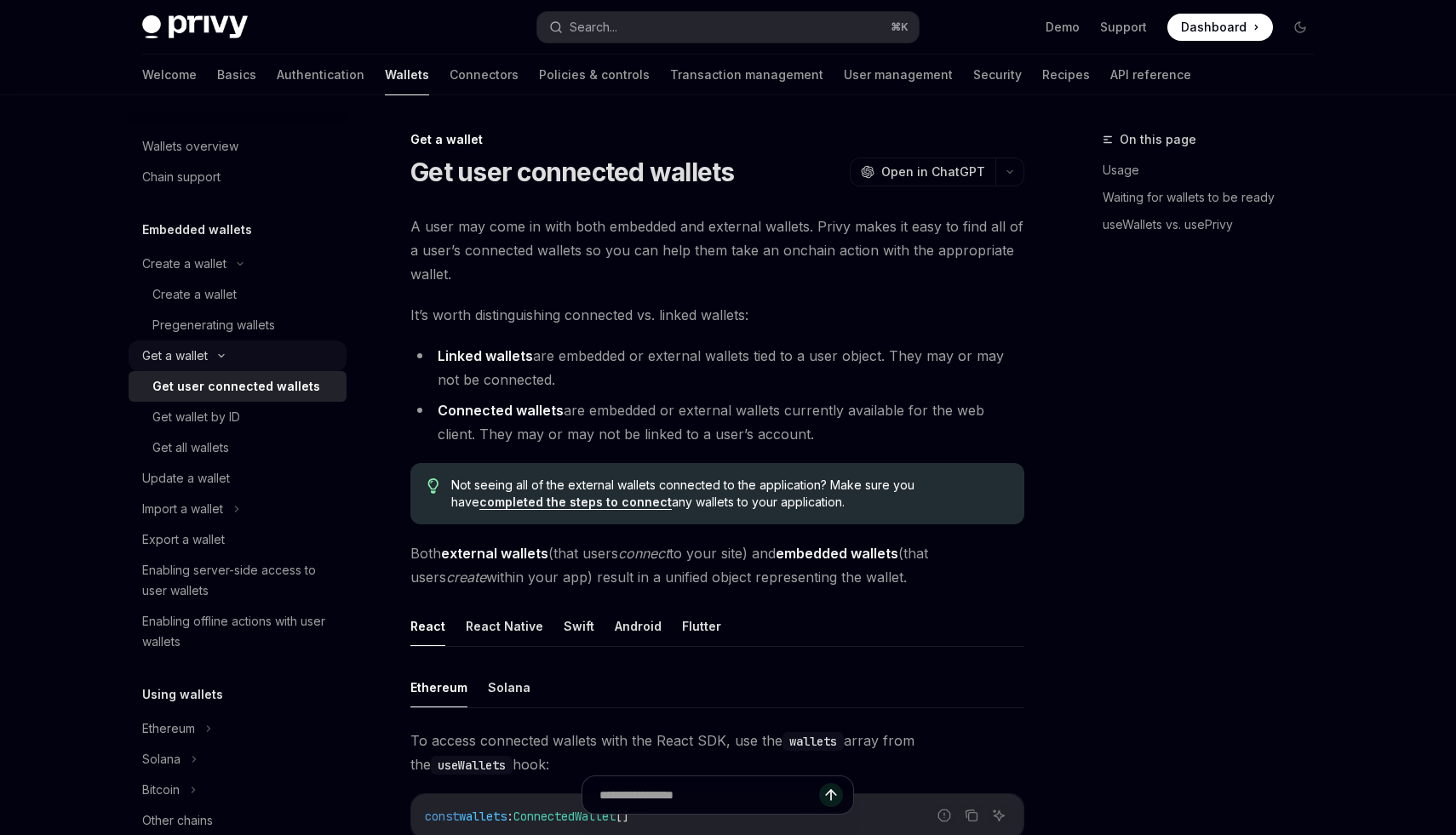
type textarea "*"
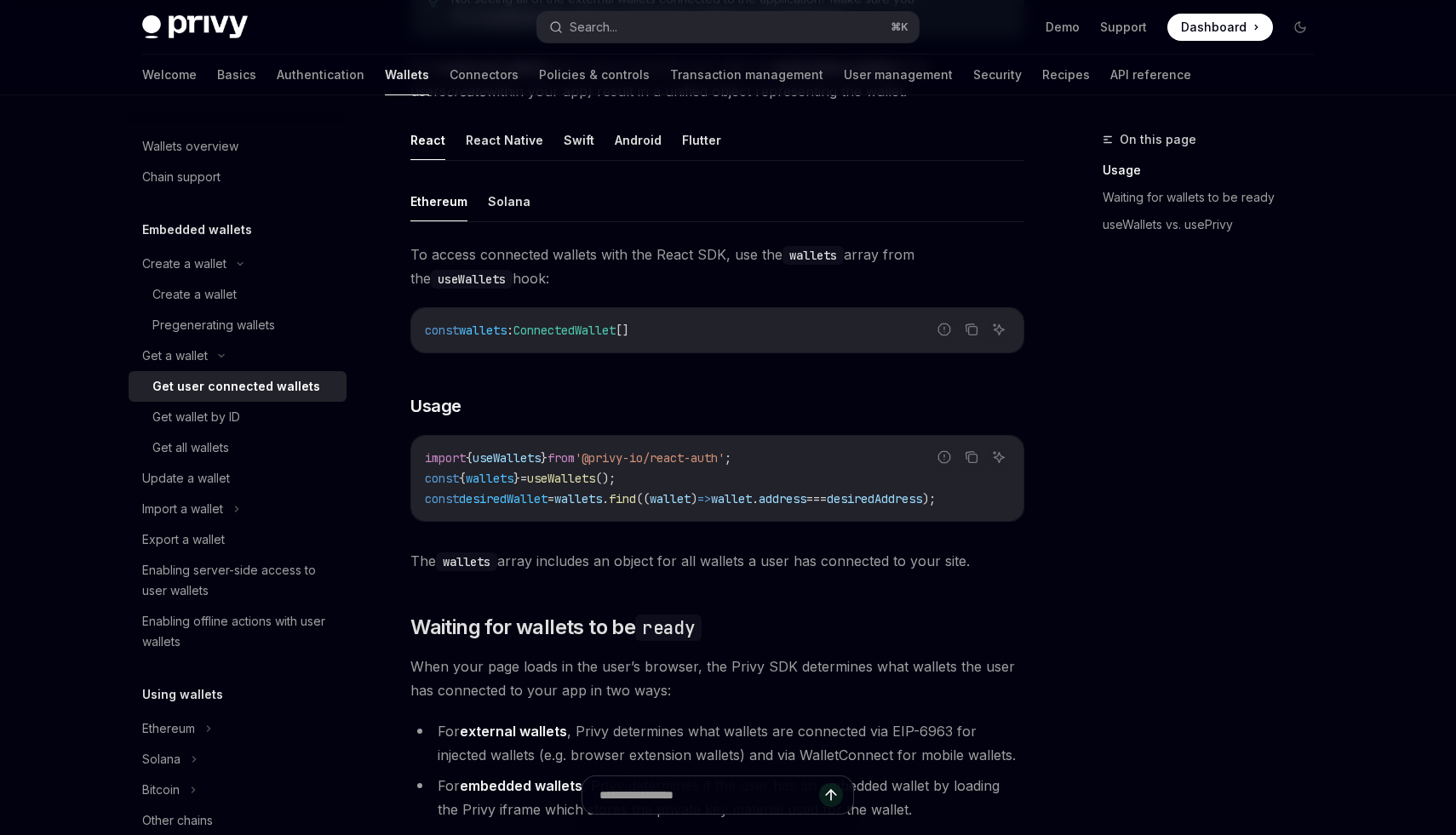
scroll to position [424, 0]
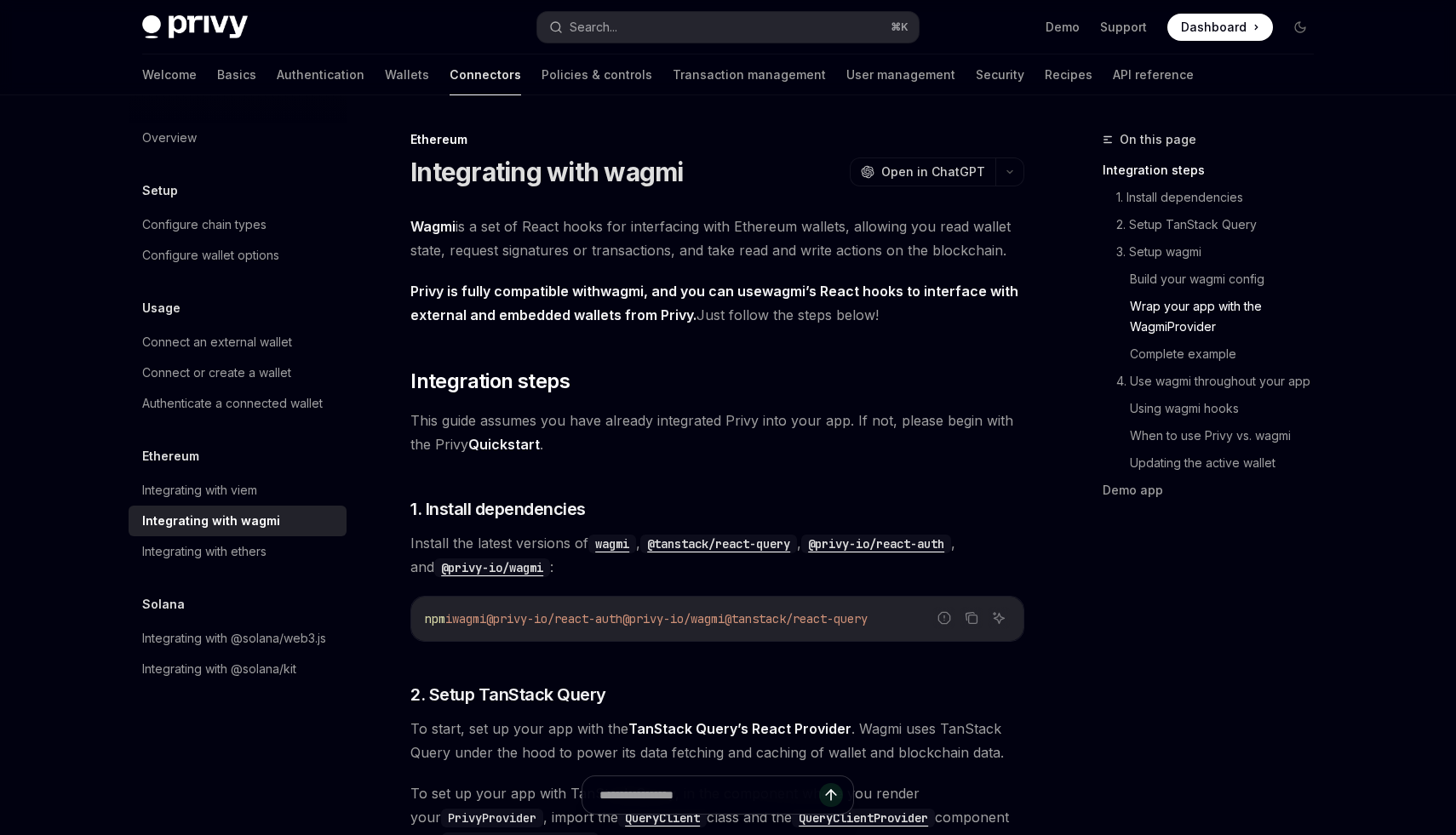
scroll to position [2347, 0]
